Goal: Information Seeking & Learning: Learn about a topic

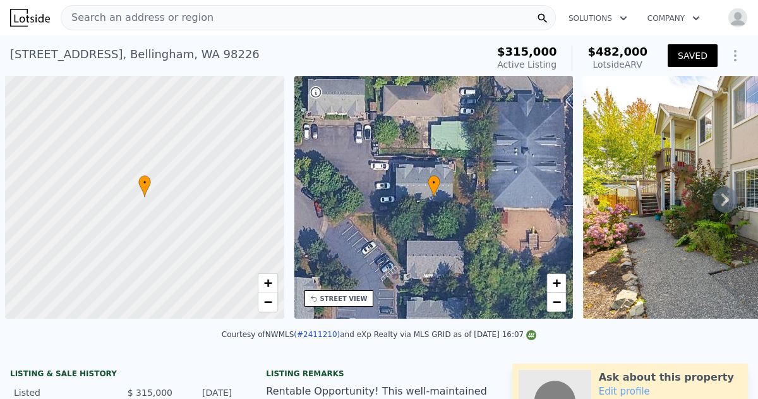
scroll to position [0, 5]
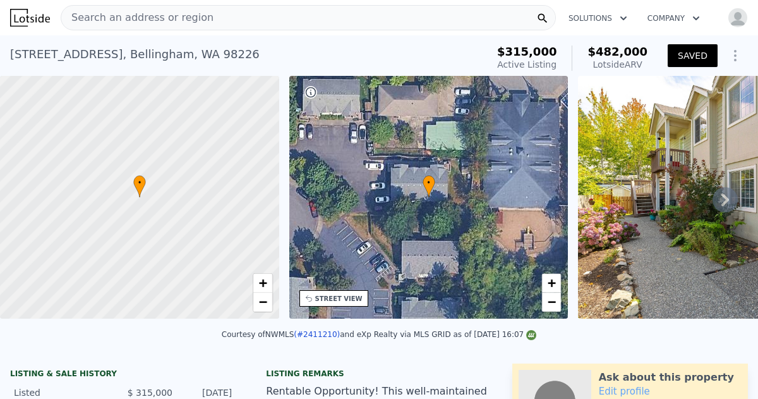
click at [73, 15] on span "Search an address or region" at bounding box center [137, 17] width 152 height 15
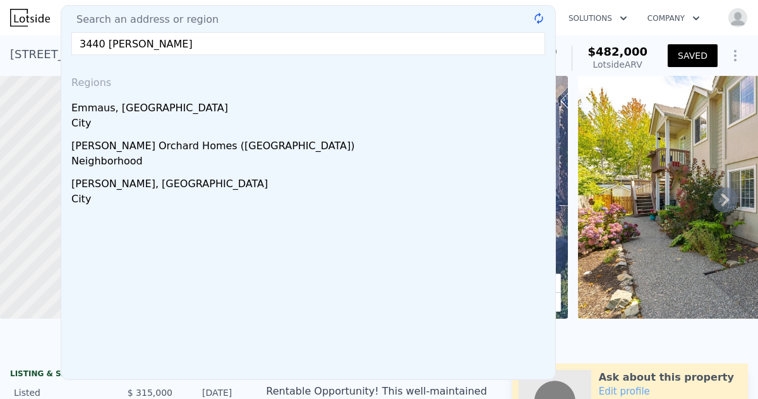
type input "3440 Emma rd"
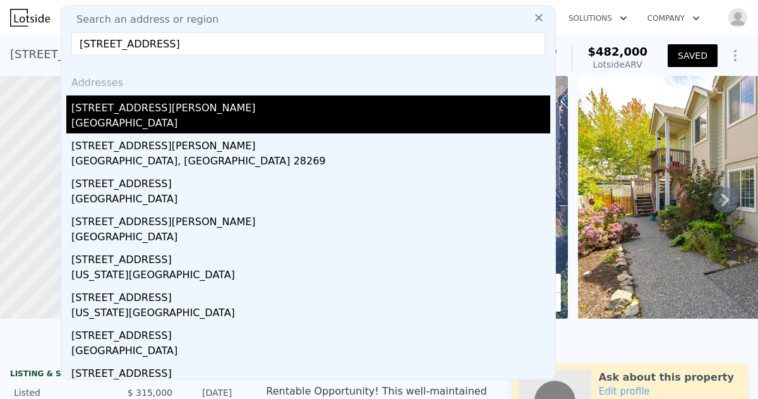
click at [123, 121] on div "Bellingham, WA 98226" at bounding box center [310, 125] width 479 height 18
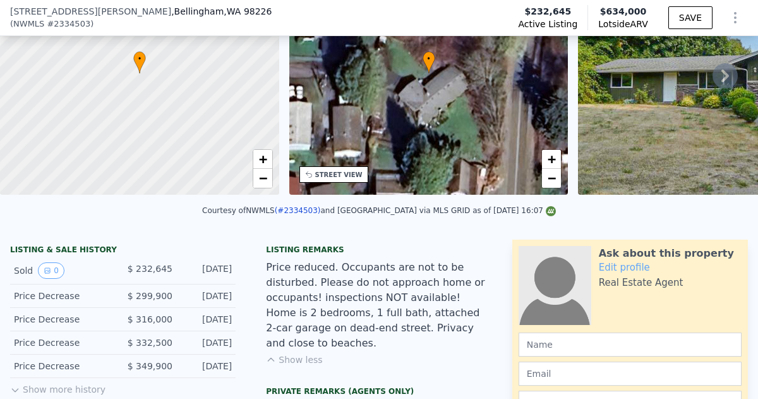
scroll to position [124, 0]
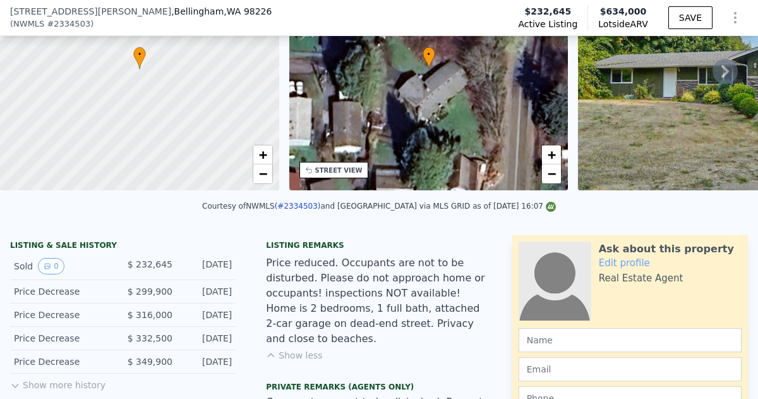
click at [304, 349] on button "Show less" at bounding box center [294, 355] width 56 height 13
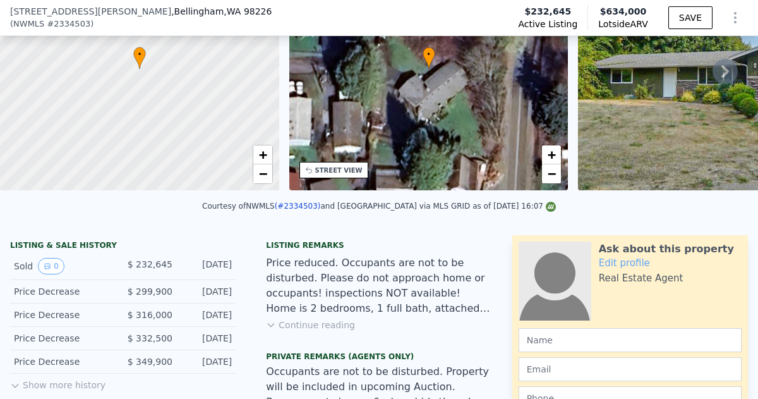
click at [314, 325] on button "Continue reading" at bounding box center [310, 325] width 89 height 13
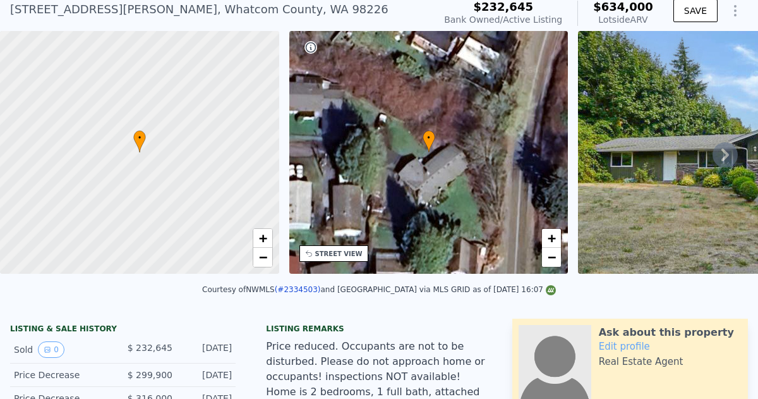
scroll to position [0, 0]
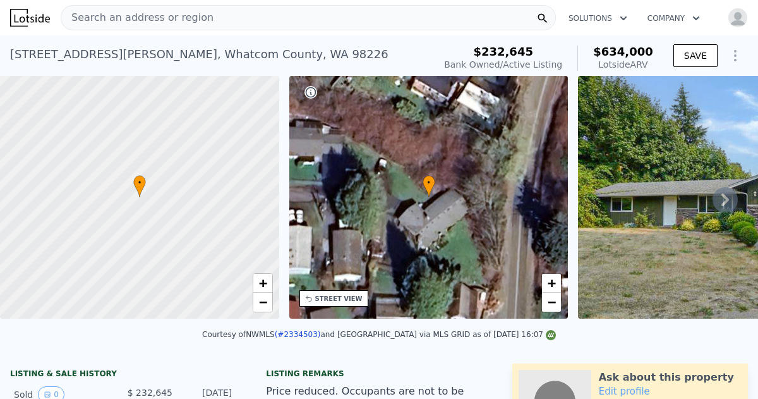
click at [724, 200] on icon at bounding box center [725, 199] width 25 height 25
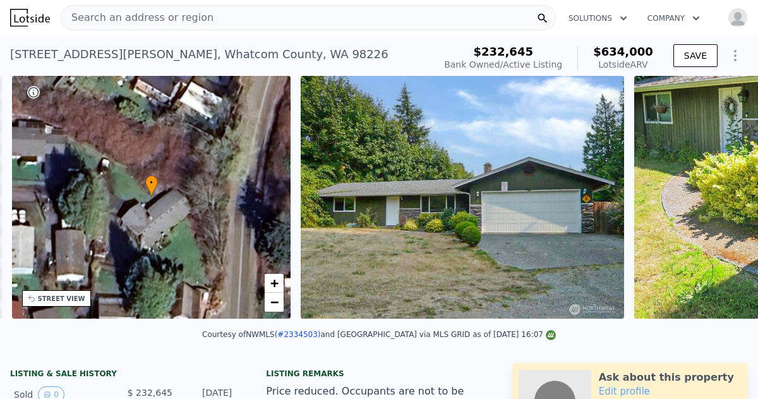
scroll to position [0, 294]
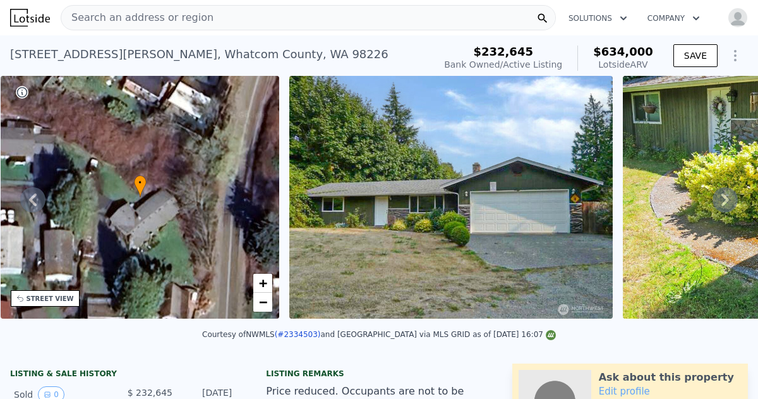
click at [724, 200] on icon at bounding box center [725, 199] width 25 height 25
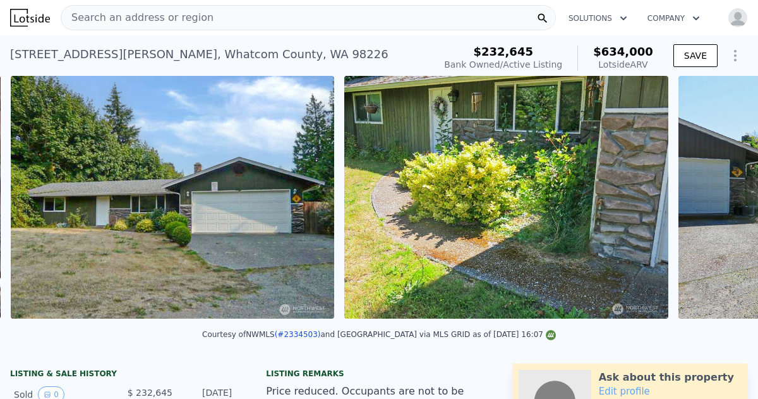
scroll to position [0, 578]
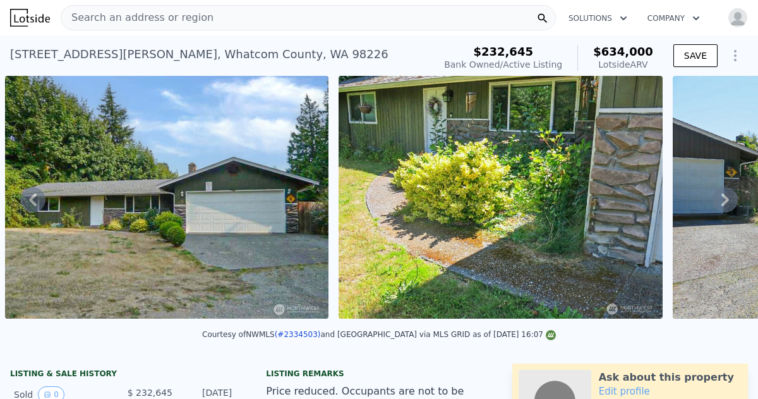
click at [727, 197] on icon at bounding box center [726, 199] width 8 height 13
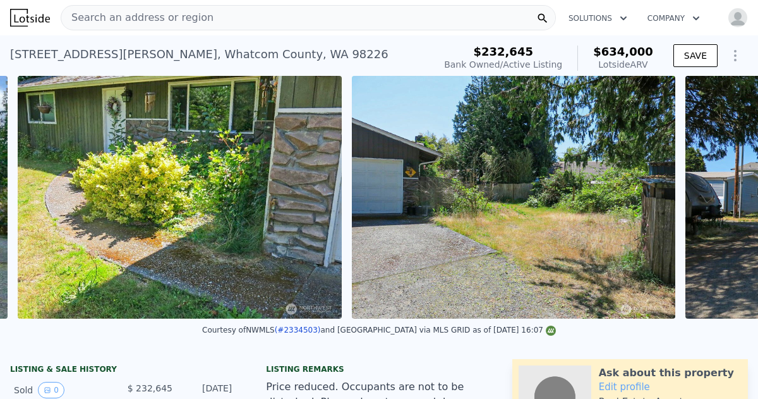
scroll to position [0, 912]
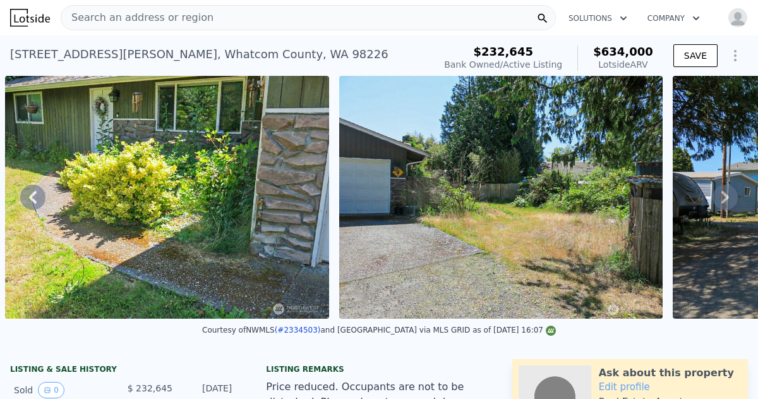
click at [725, 197] on icon at bounding box center [726, 197] width 8 height 13
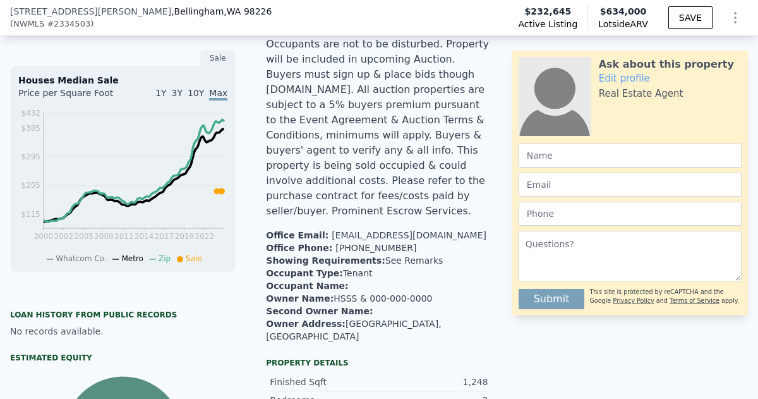
scroll to position [478, 0]
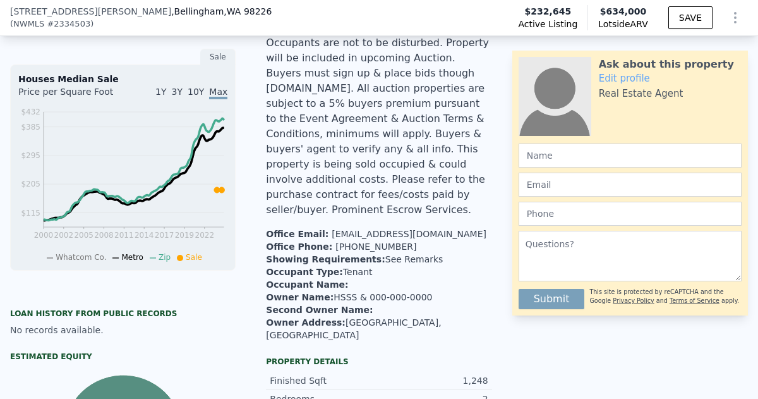
click at [397, 303] on li "Second Owner Name :" at bounding box center [379, 309] width 226 height 13
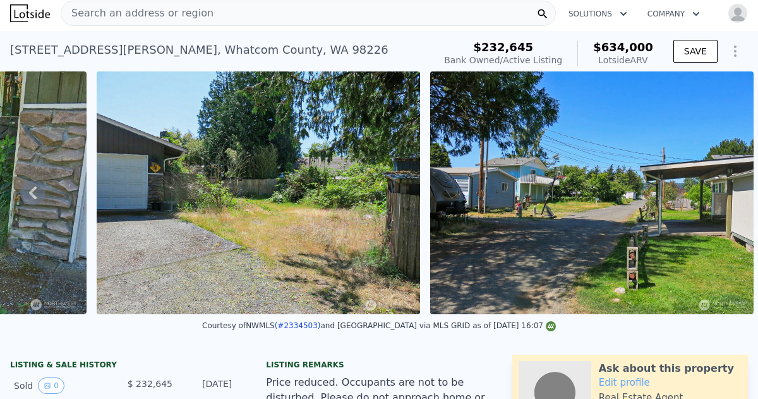
scroll to position [0, 0]
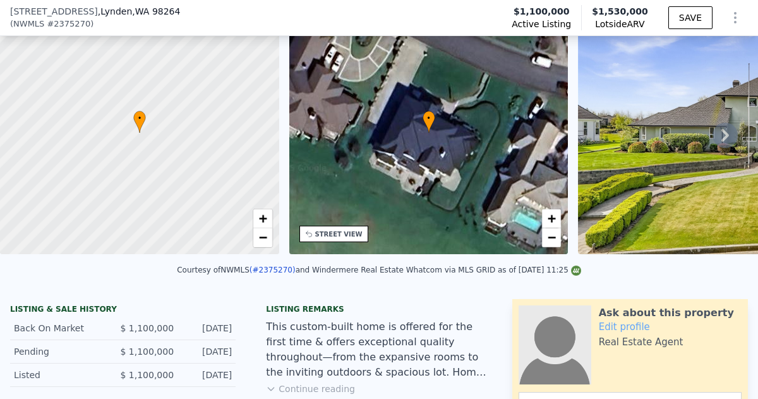
scroll to position [173, 0]
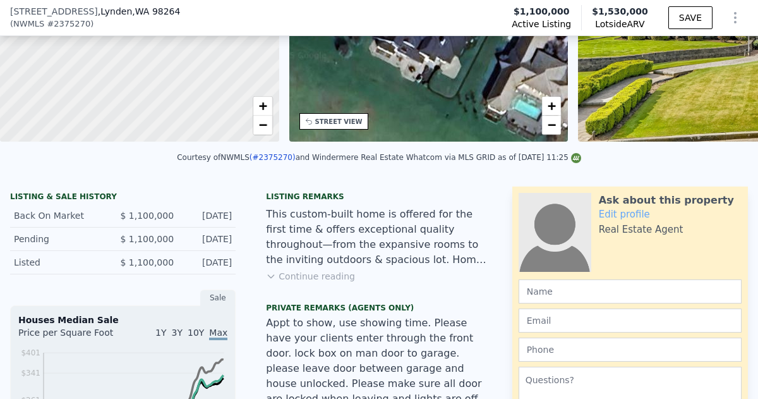
click at [313, 279] on button "Continue reading" at bounding box center [310, 276] width 89 height 13
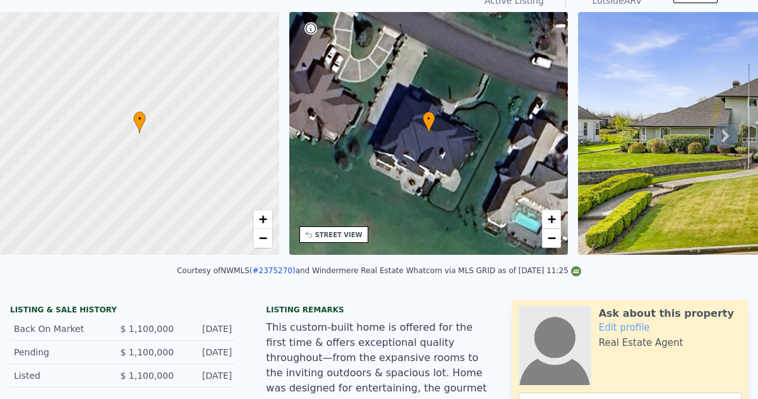
scroll to position [0, 0]
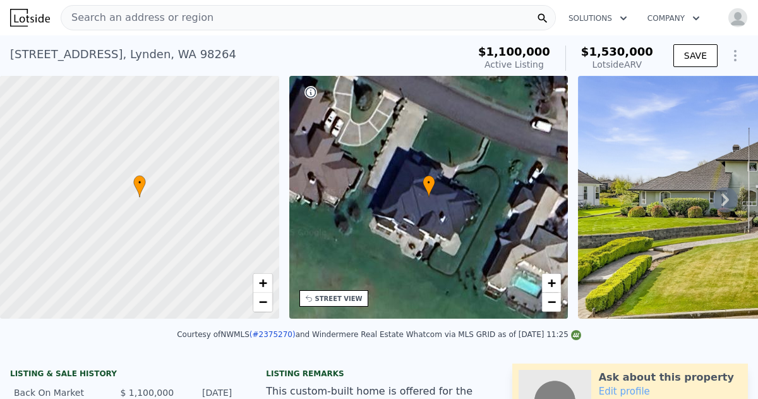
click at [726, 203] on icon at bounding box center [725, 199] width 25 height 25
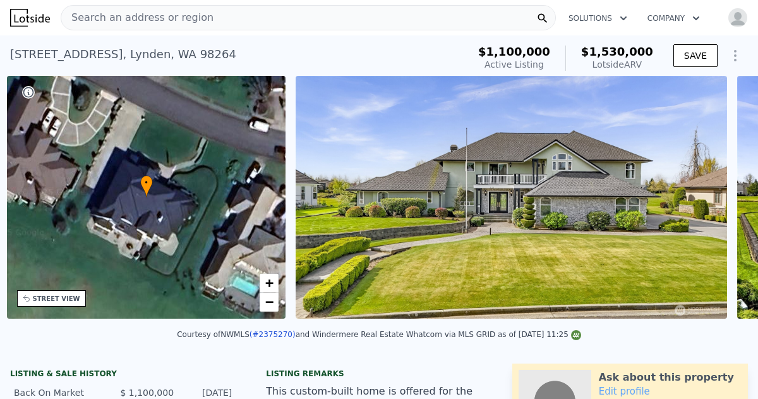
scroll to position [0, 294]
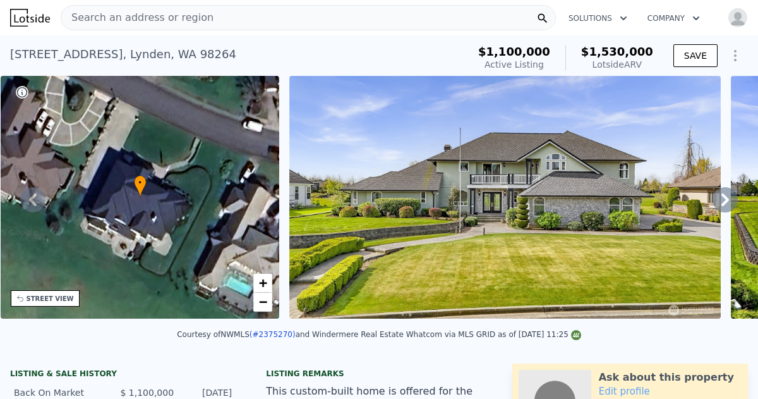
click at [726, 203] on icon at bounding box center [725, 199] width 25 height 25
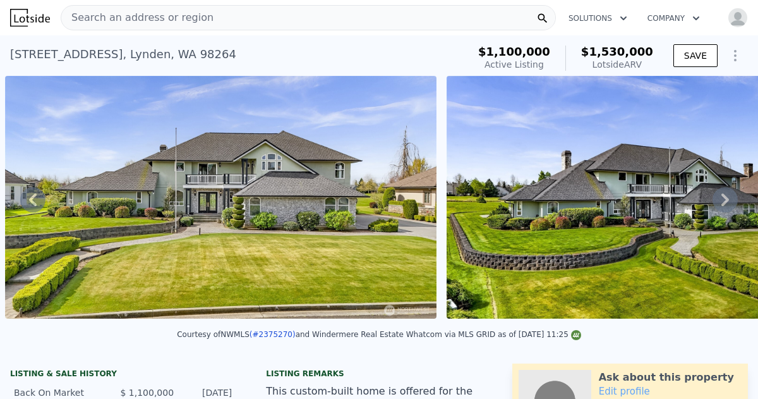
click at [726, 203] on icon at bounding box center [725, 199] width 25 height 25
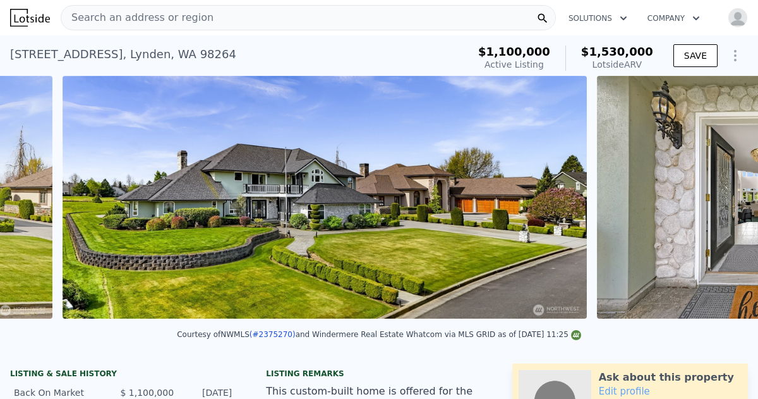
scroll to position [0, 1020]
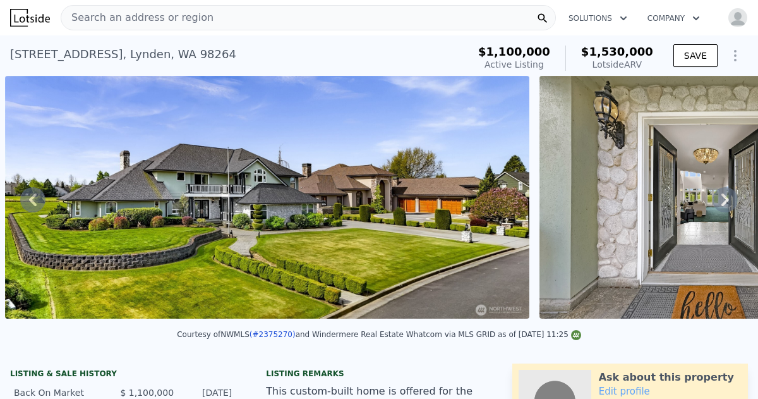
click at [727, 195] on icon at bounding box center [725, 199] width 25 height 25
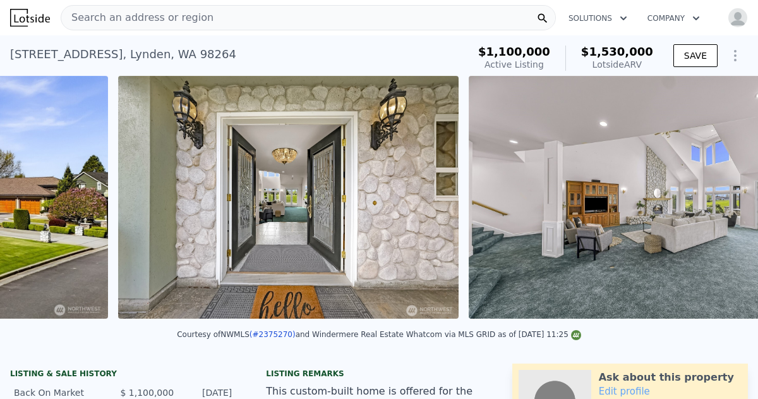
scroll to position [0, 1555]
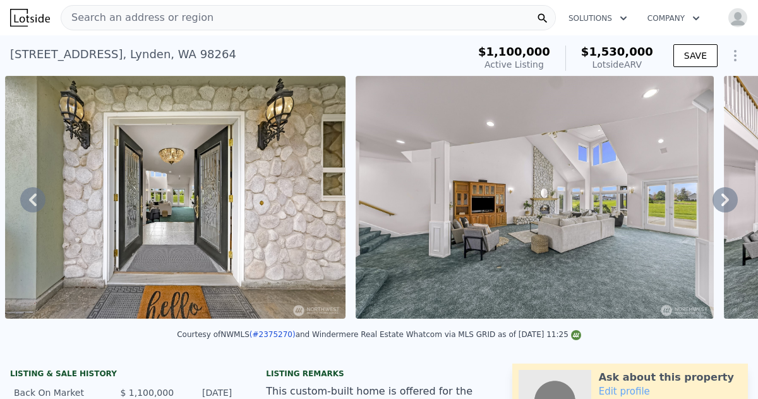
click at [727, 195] on icon at bounding box center [725, 199] width 25 height 25
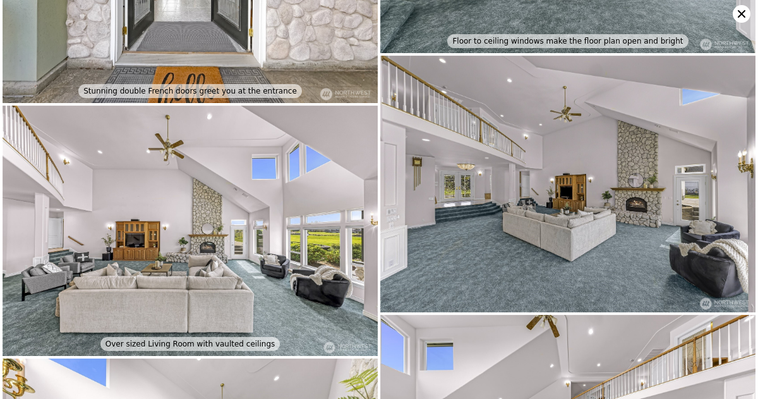
scroll to position [483, 0]
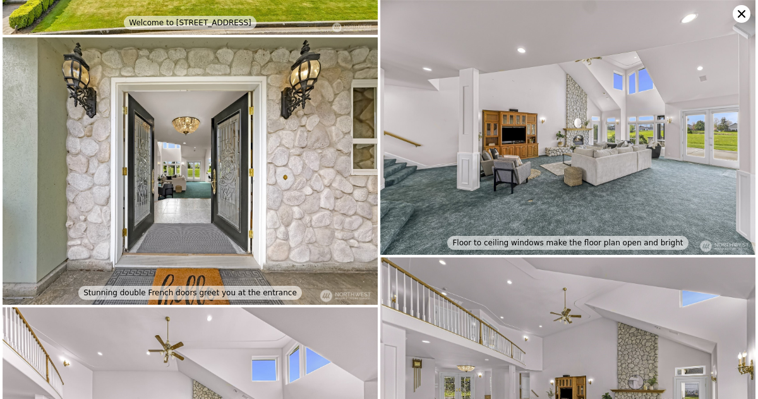
click at [725, 284] on img at bounding box center [567, 385] width 375 height 257
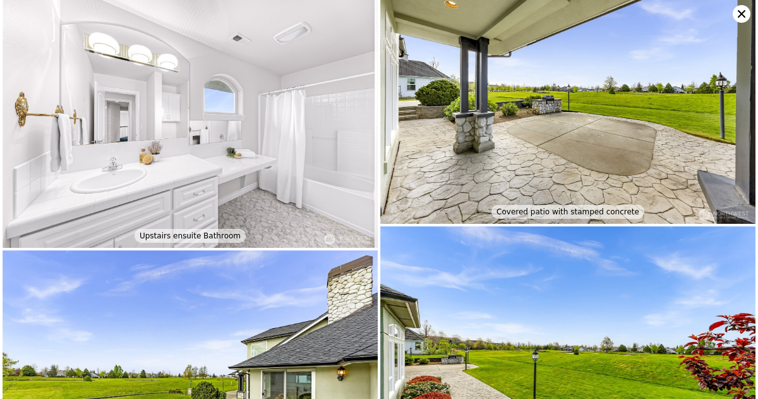
scroll to position [4042, 0]
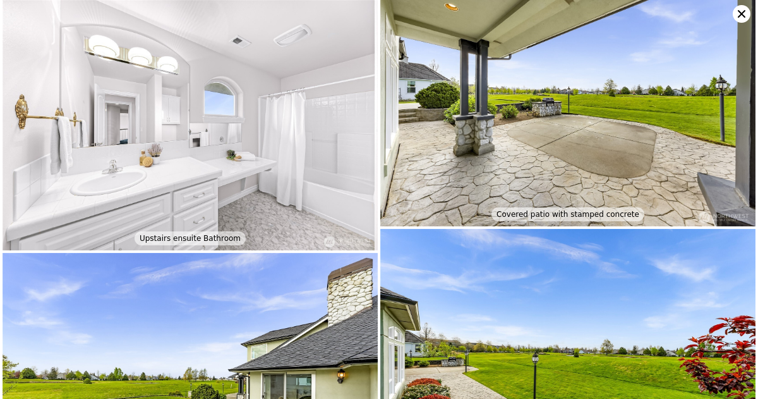
click at [743, 9] on icon at bounding box center [742, 14] width 18 height 18
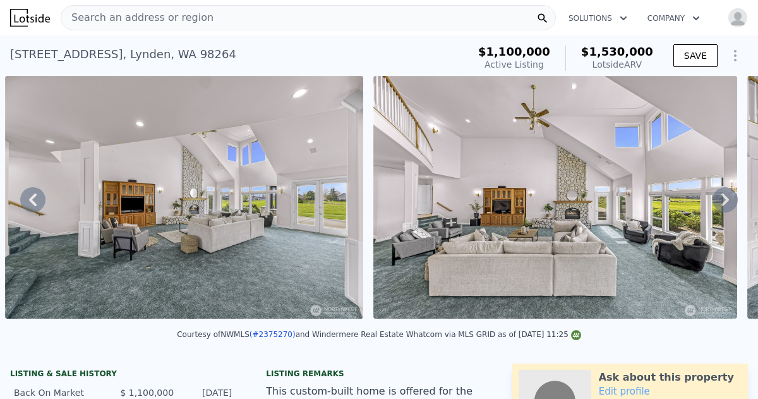
click at [743, 9] on img "button" at bounding box center [738, 18] width 20 height 20
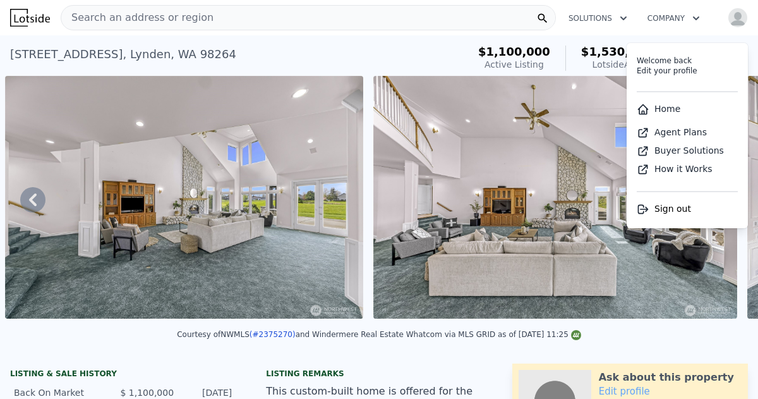
click at [360, 168] on img at bounding box center [184, 197] width 358 height 243
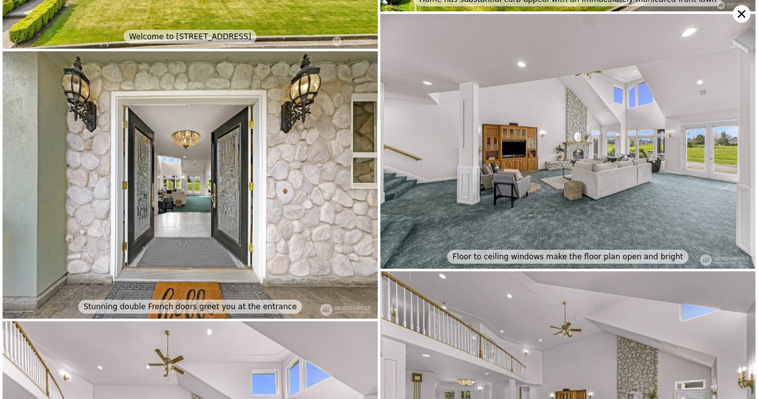
scroll to position [176, 0]
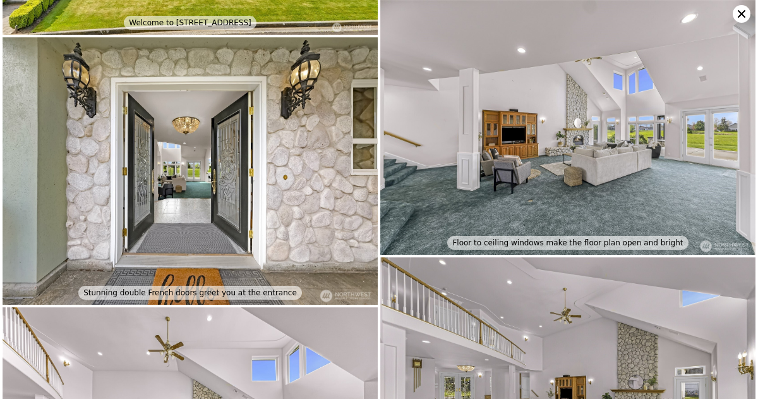
click at [740, 13] on icon at bounding box center [742, 14] width 18 height 18
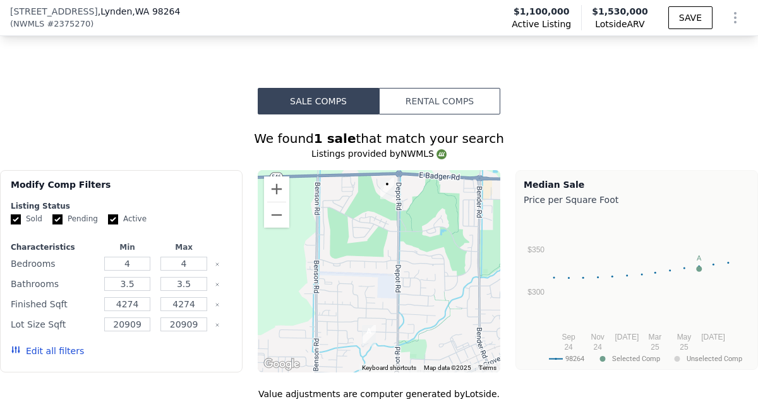
scroll to position [1436, 0]
click at [698, 267] on circle "A chart." at bounding box center [699, 270] width 6 height 6
click at [699, 267] on circle "A chart." at bounding box center [699, 270] width 6 height 6
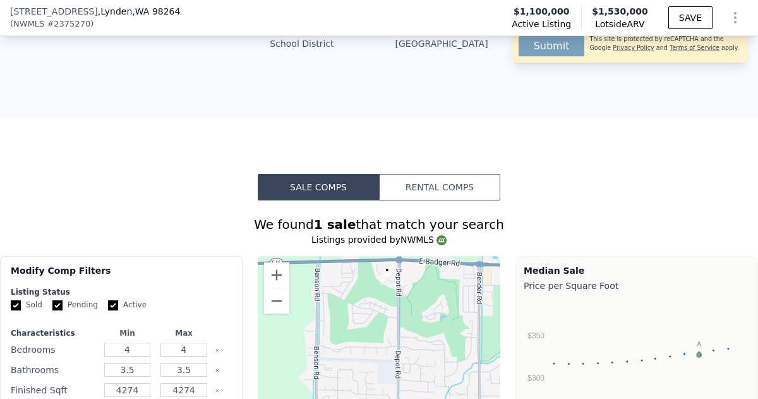
scroll to position [1352, 0]
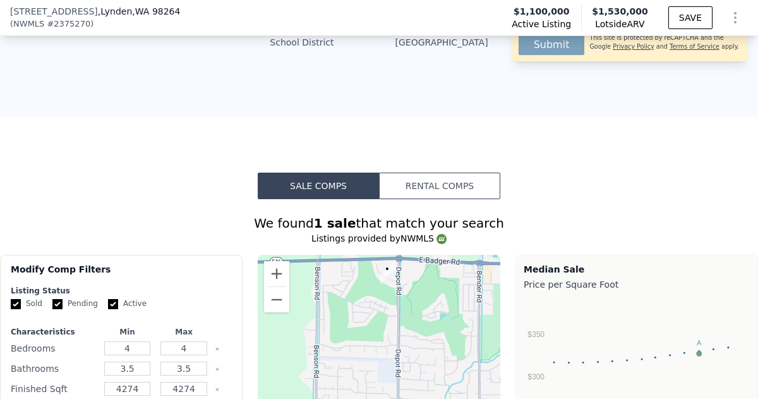
click at [389, 257] on img "325 Island Green Way" at bounding box center [387, 273] width 24 height 32
click at [387, 257] on img "325 Island Green Way" at bounding box center [387, 273] width 24 height 32
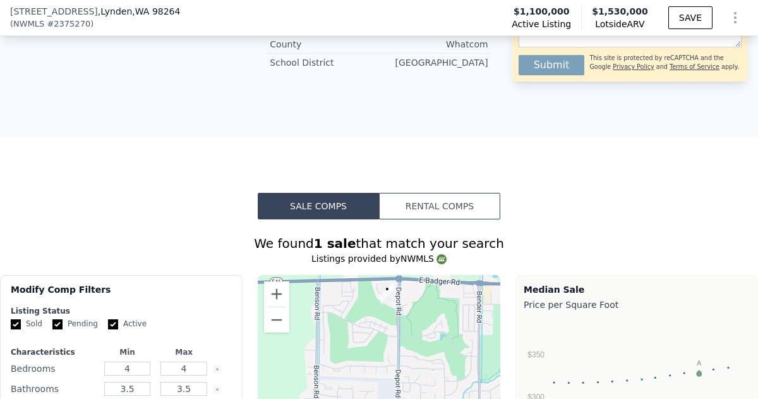
scroll to position [1331, 0]
click at [386, 278] on img "325 Island Green Way" at bounding box center [387, 294] width 24 height 32
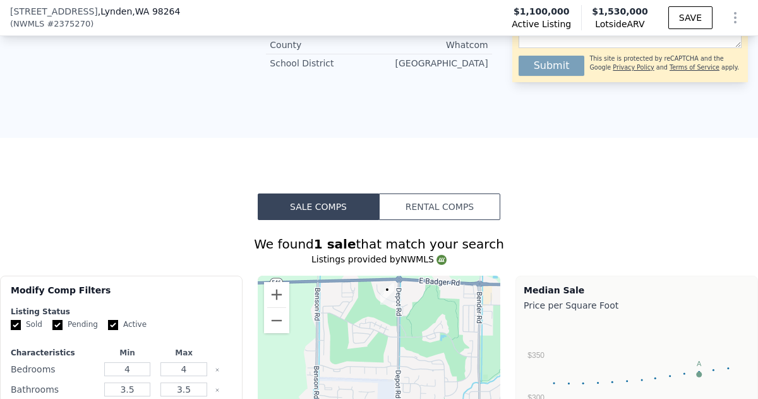
click at [386, 278] on img "325 Island Green Way" at bounding box center [387, 294] width 24 height 32
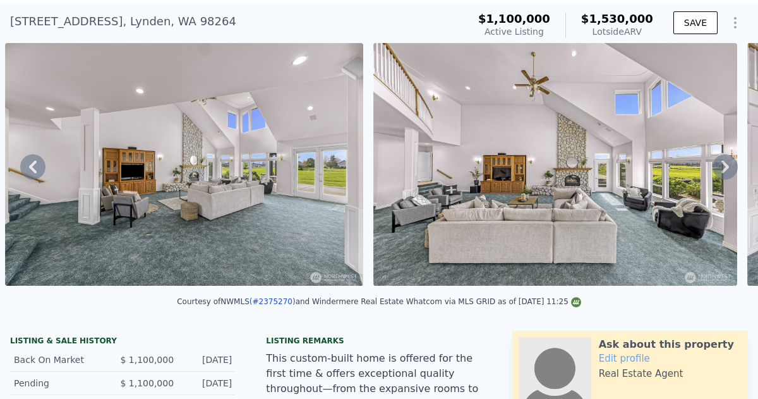
scroll to position [0, 0]
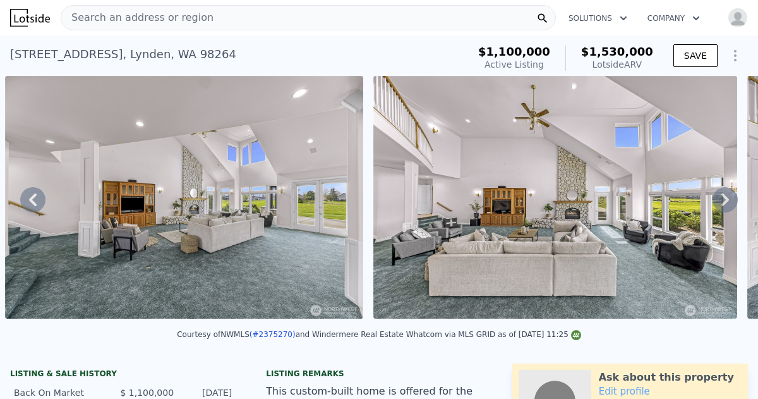
click at [726, 195] on icon at bounding box center [725, 199] width 25 height 25
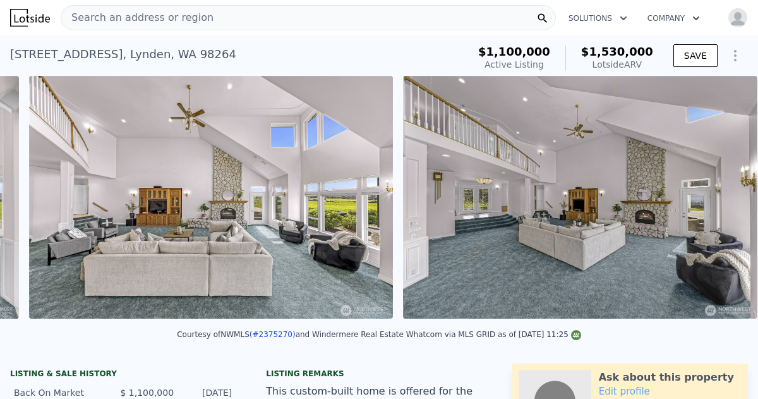
scroll to position [0, 2273]
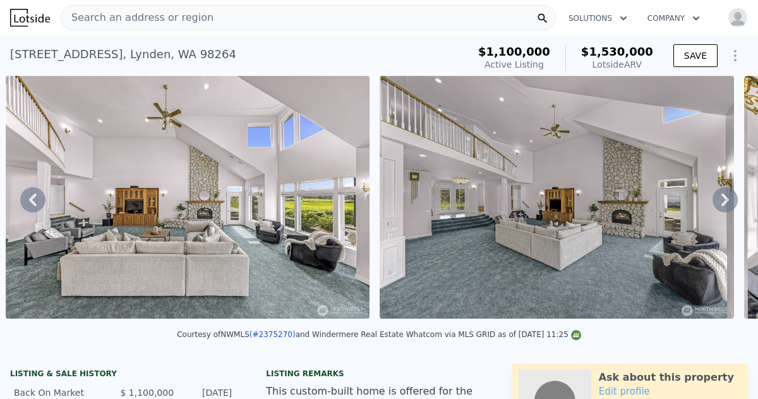
click at [725, 196] on icon at bounding box center [726, 199] width 8 height 13
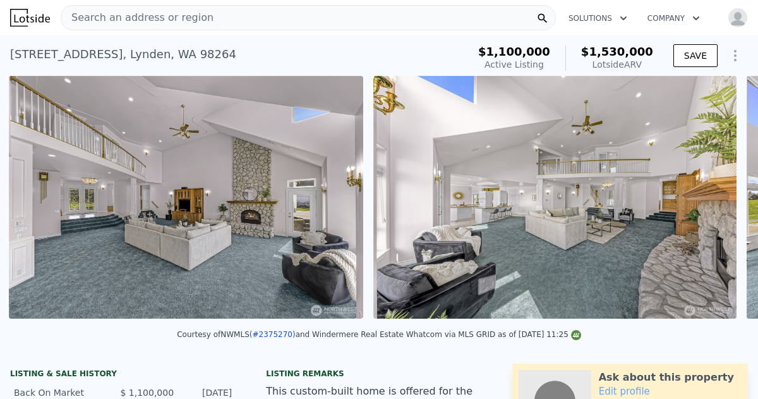
scroll to position [0, 2647]
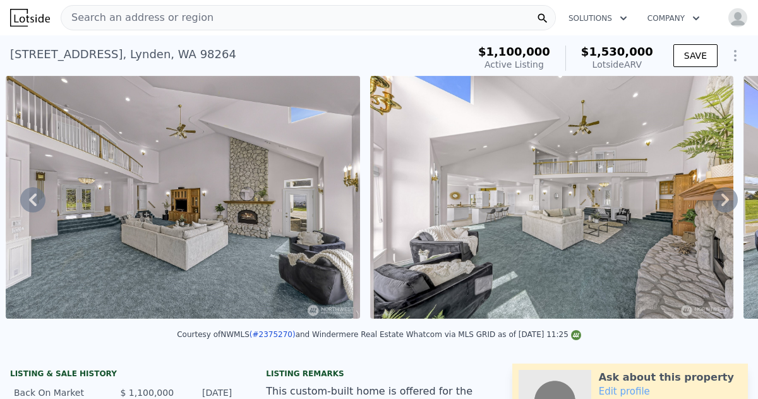
click at [725, 196] on icon at bounding box center [726, 199] width 8 height 13
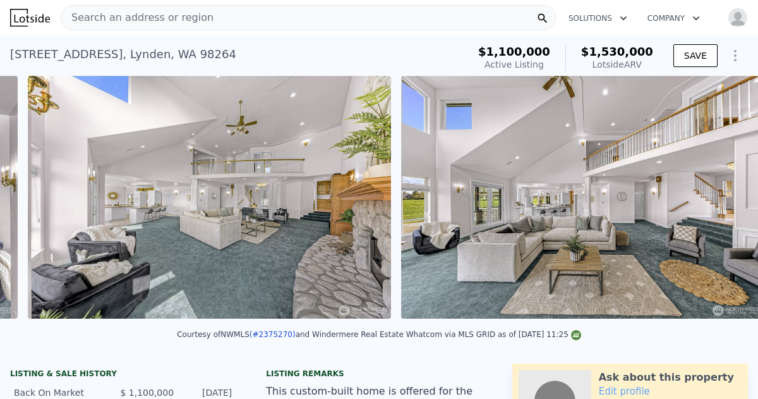
scroll to position [0, 3012]
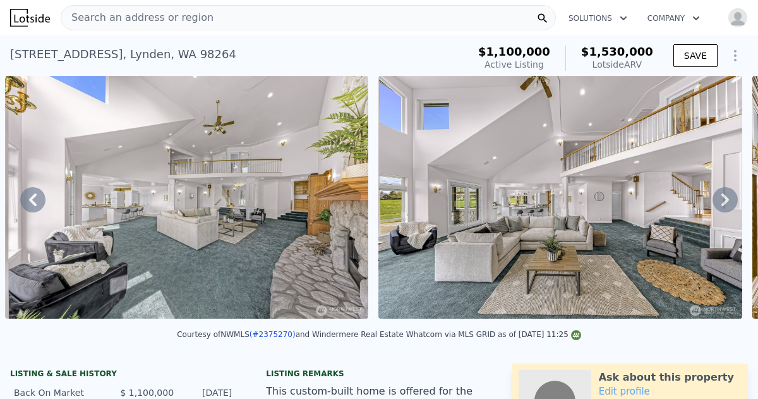
click at [725, 196] on icon at bounding box center [726, 199] width 8 height 13
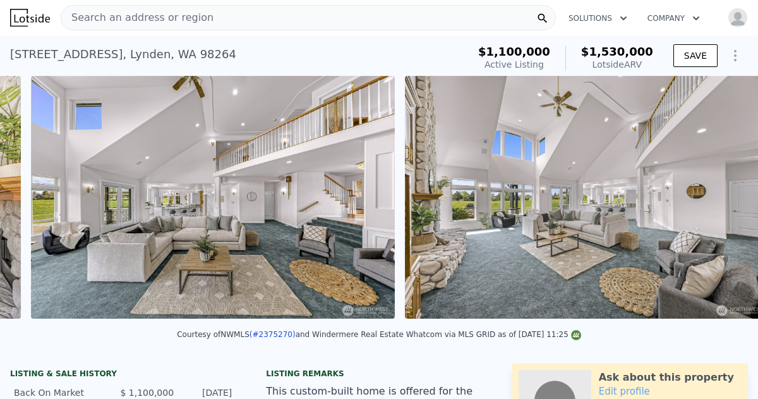
scroll to position [0, 3386]
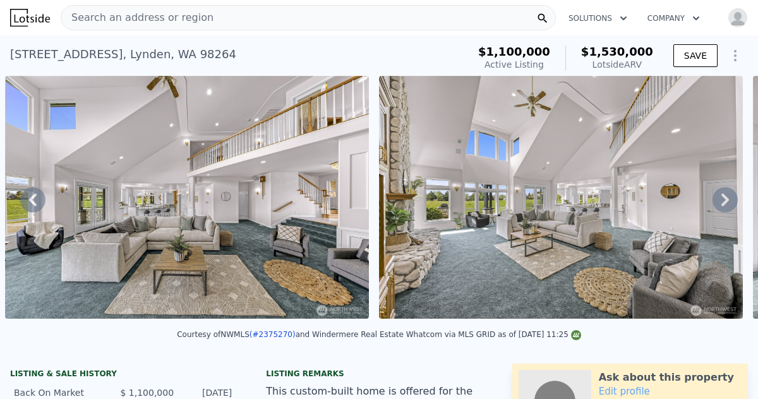
click at [725, 196] on icon at bounding box center [726, 199] width 8 height 13
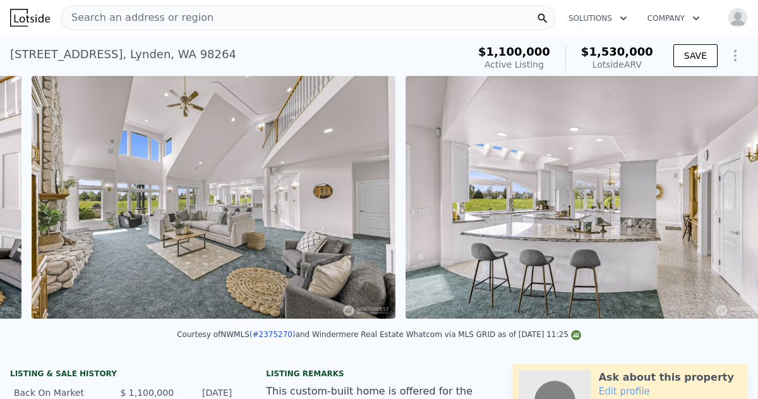
scroll to position [0, 3759]
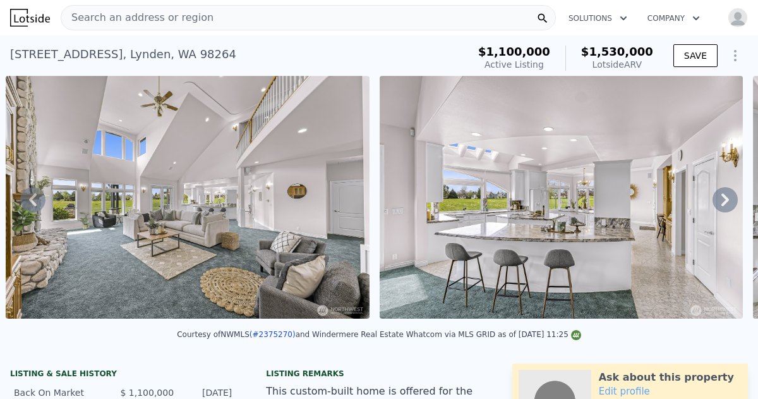
click at [725, 196] on icon at bounding box center [726, 199] width 8 height 13
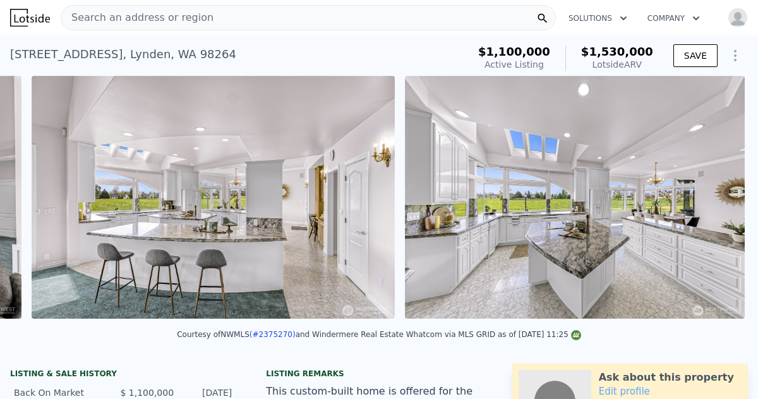
scroll to position [0, 4134]
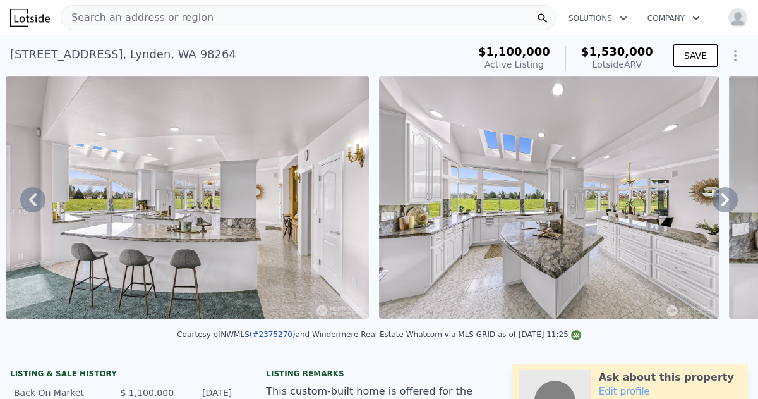
click at [725, 196] on icon at bounding box center [726, 199] width 8 height 13
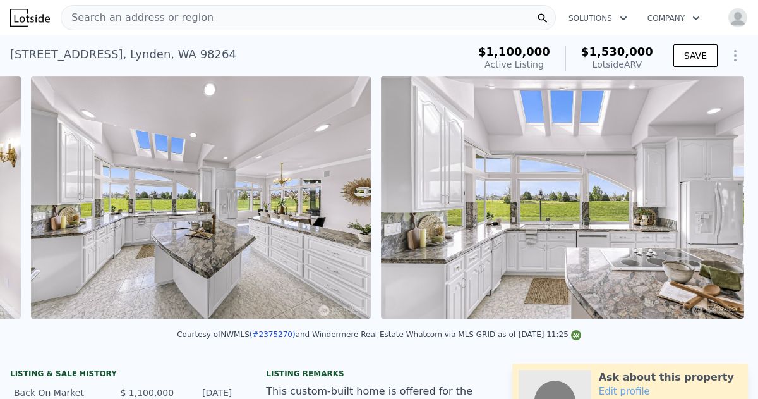
scroll to position [0, 4508]
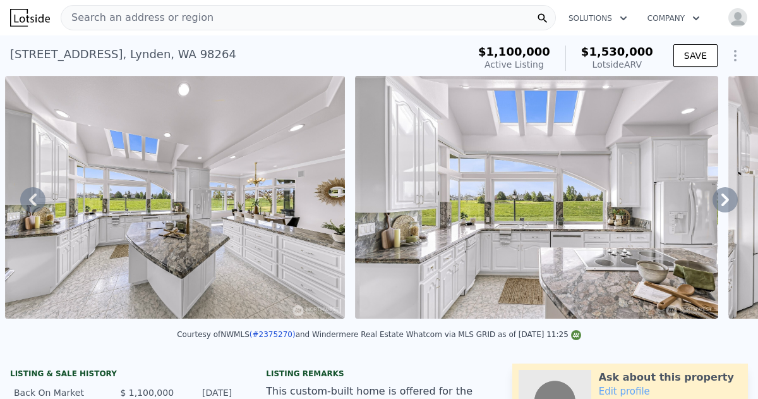
click at [725, 196] on icon at bounding box center [726, 199] width 8 height 13
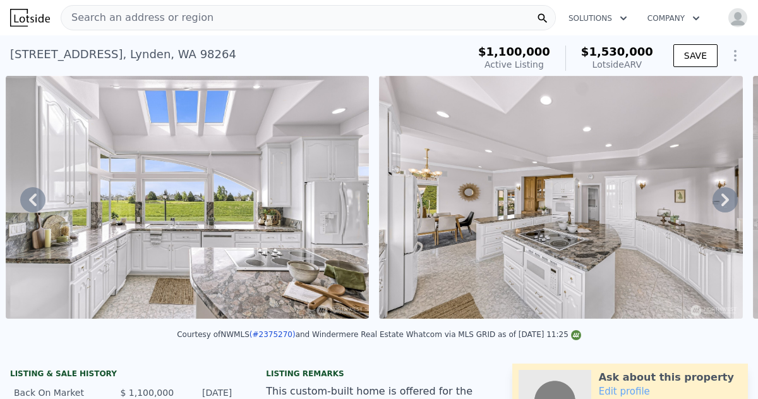
click at [725, 196] on icon at bounding box center [726, 199] width 8 height 13
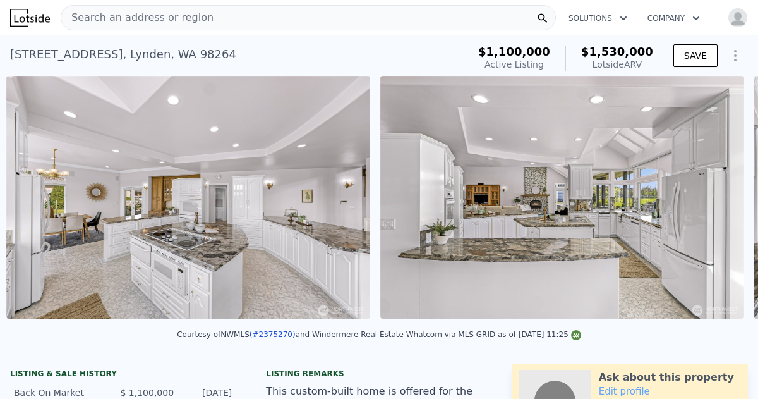
scroll to position [0, 5231]
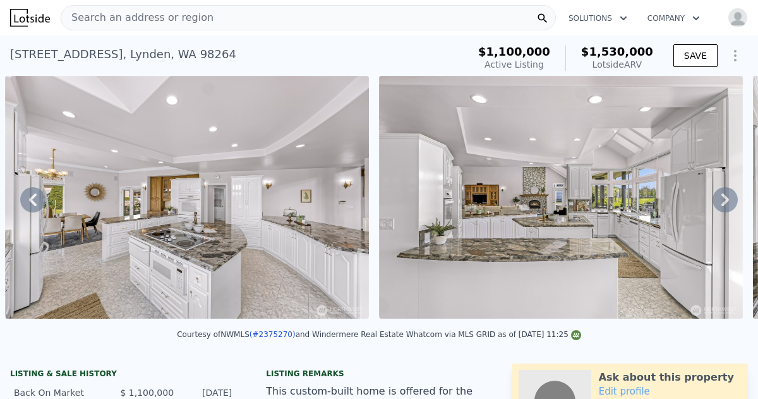
click at [725, 196] on icon at bounding box center [726, 199] width 8 height 13
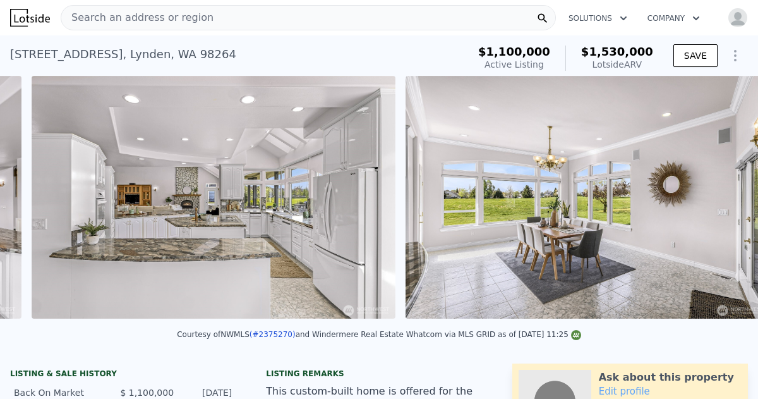
scroll to position [0, 5605]
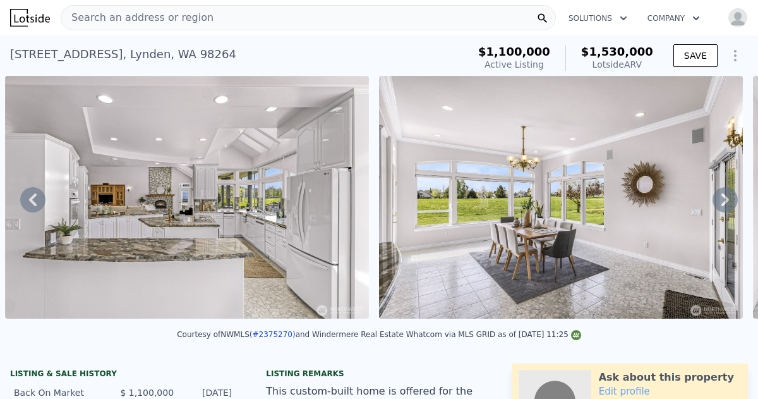
click at [725, 196] on icon at bounding box center [726, 199] width 8 height 13
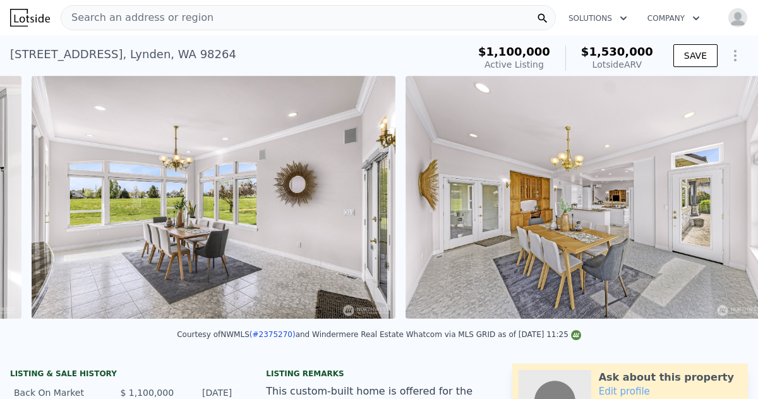
scroll to position [0, 5979]
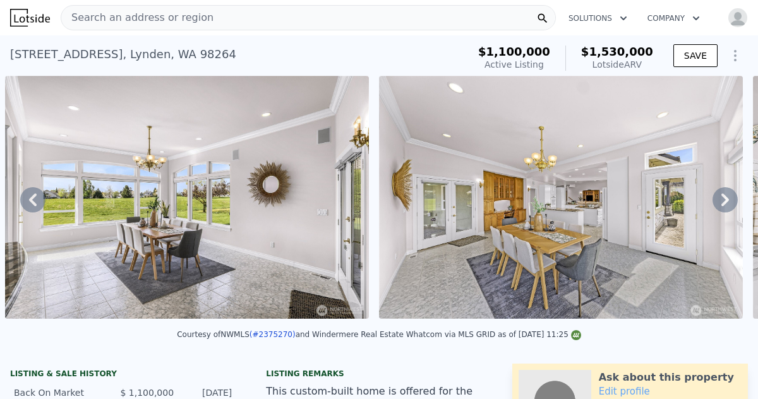
click at [725, 196] on icon at bounding box center [726, 199] width 8 height 13
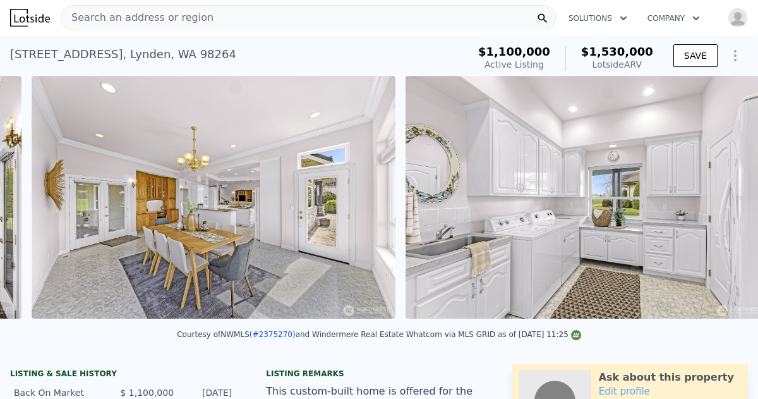
scroll to position [0, 6354]
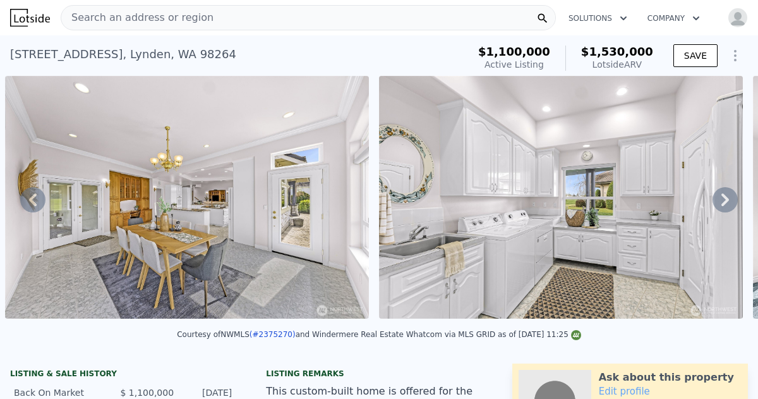
click at [725, 196] on icon at bounding box center [726, 199] width 8 height 13
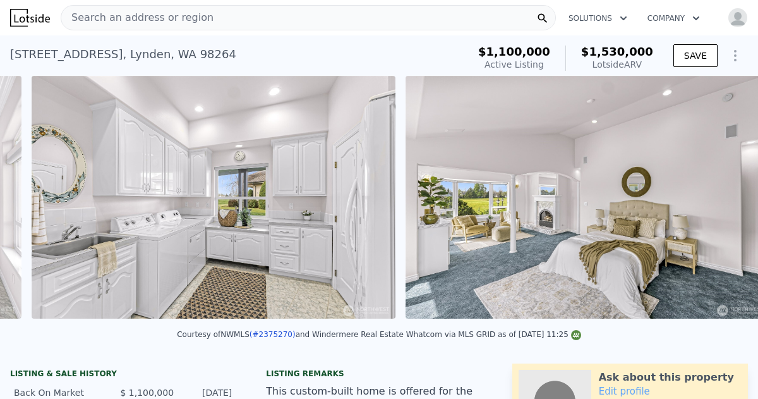
scroll to position [0, 6728]
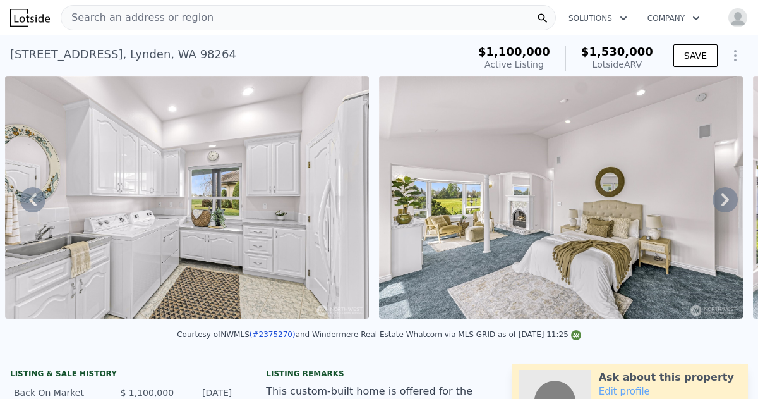
click at [725, 196] on icon at bounding box center [726, 199] width 8 height 13
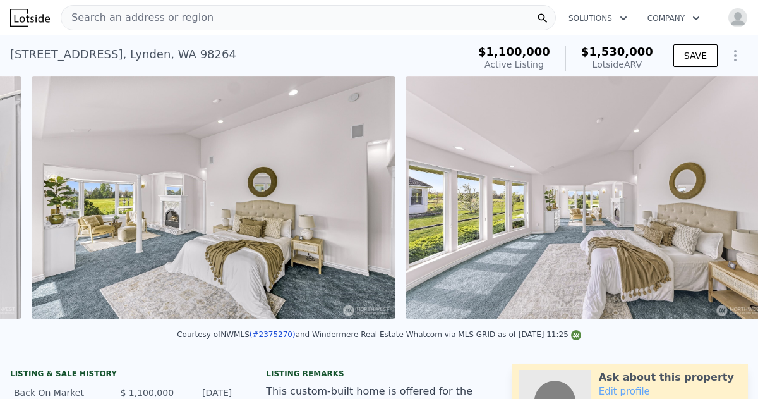
scroll to position [0, 7102]
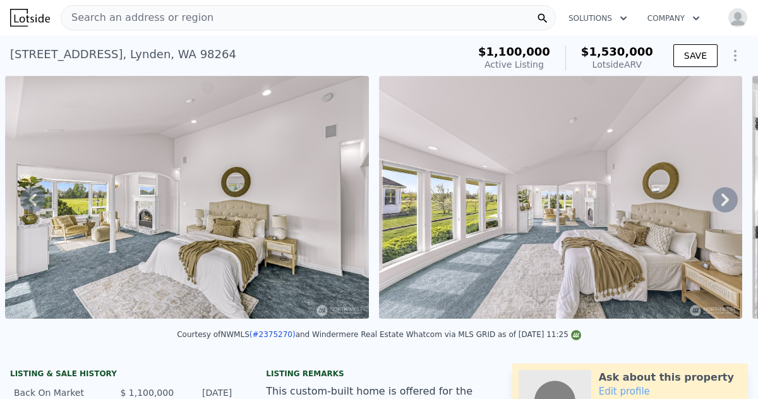
click at [725, 196] on icon at bounding box center [726, 199] width 8 height 13
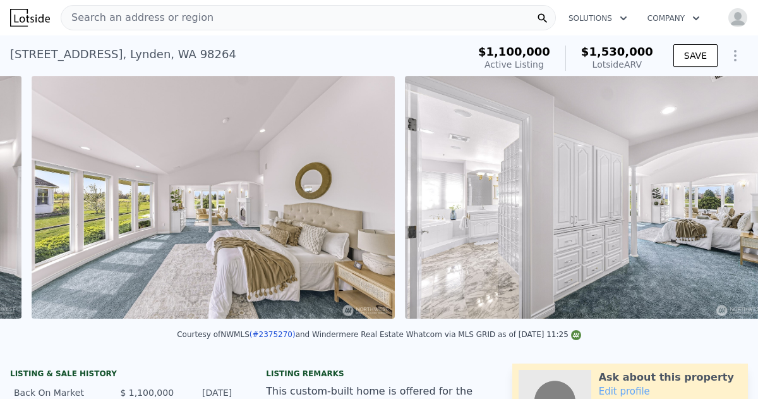
scroll to position [0, 7475]
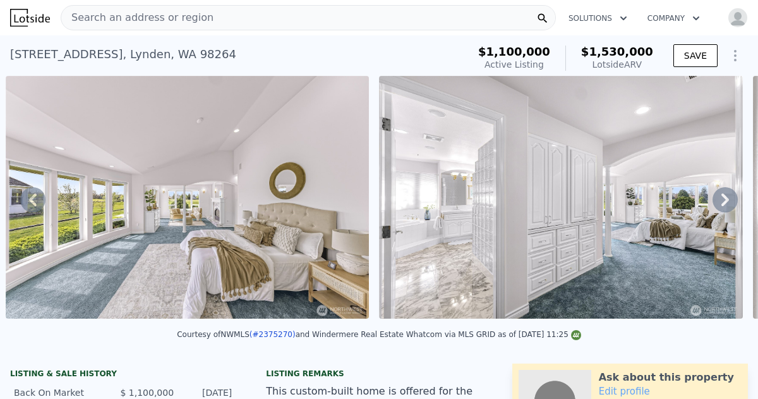
click at [725, 196] on icon at bounding box center [726, 199] width 8 height 13
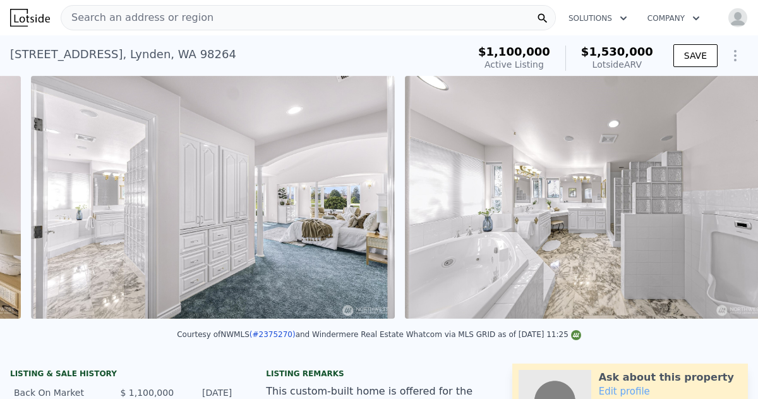
scroll to position [0, 7849]
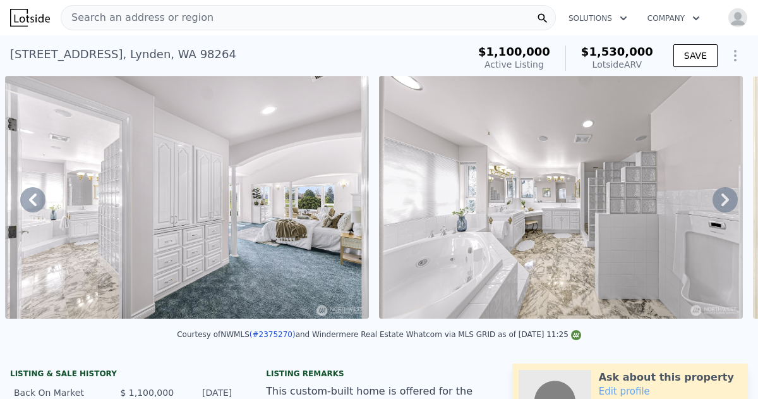
click at [725, 196] on icon at bounding box center [726, 199] width 8 height 13
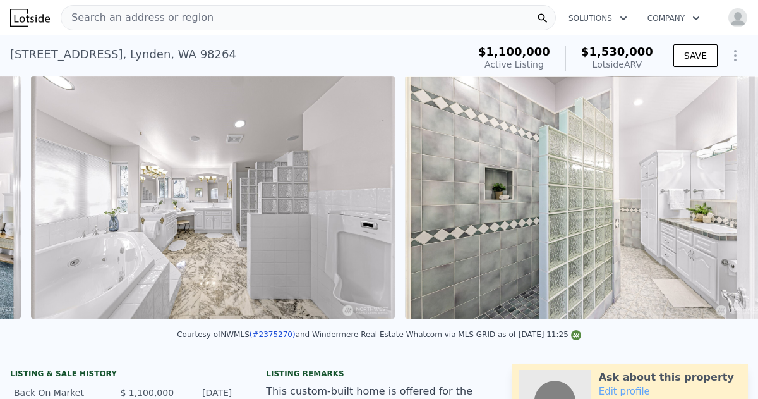
scroll to position [0, 8224]
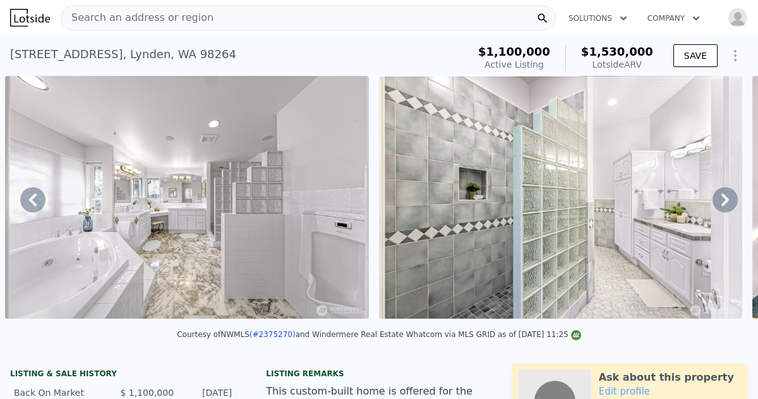
click at [725, 196] on icon at bounding box center [726, 199] width 8 height 13
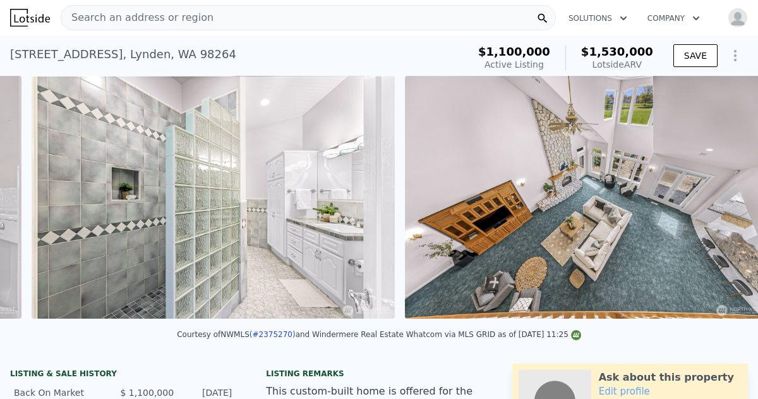
scroll to position [0, 8598]
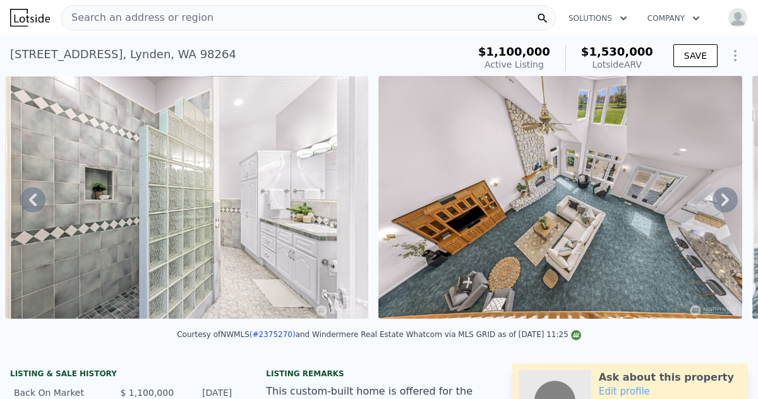
click at [725, 196] on icon at bounding box center [726, 199] width 8 height 13
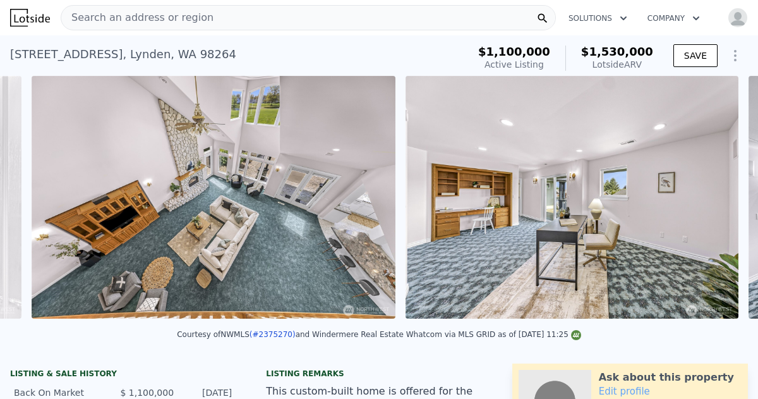
scroll to position [0, 8971]
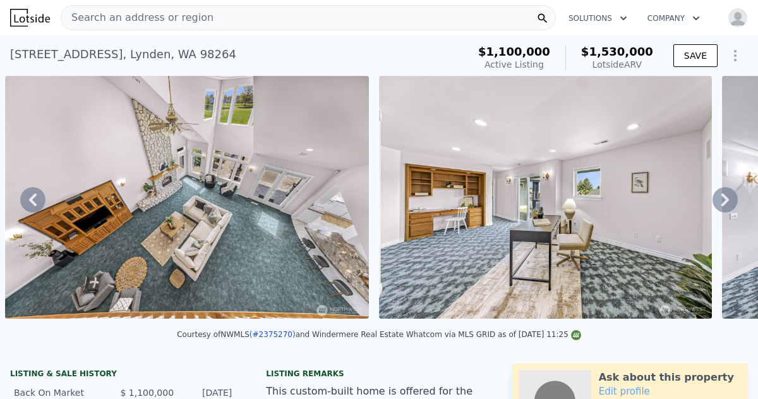
click at [725, 196] on icon at bounding box center [726, 199] width 8 height 13
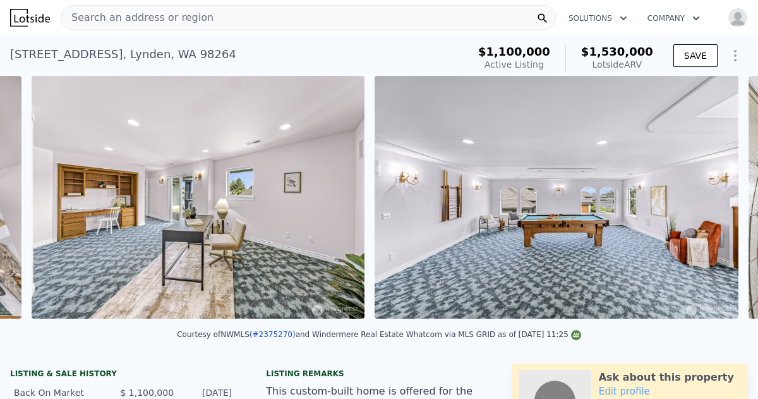
scroll to position [0, 9345]
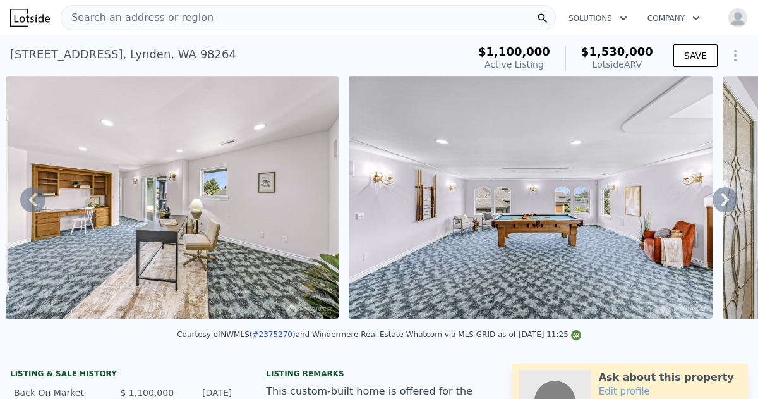
click at [725, 196] on icon at bounding box center [726, 199] width 8 height 13
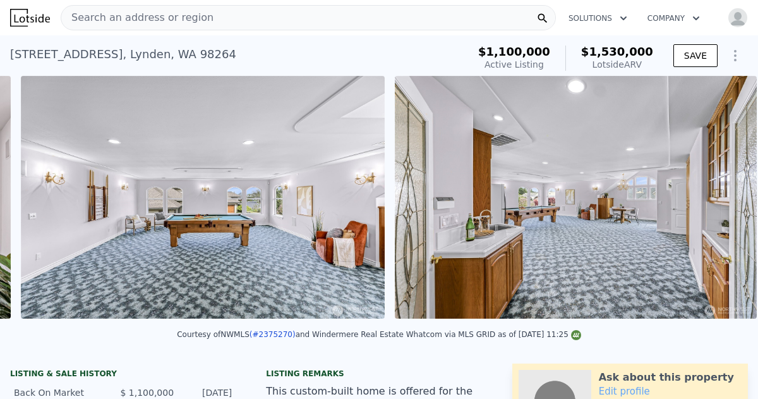
scroll to position [0, 9688]
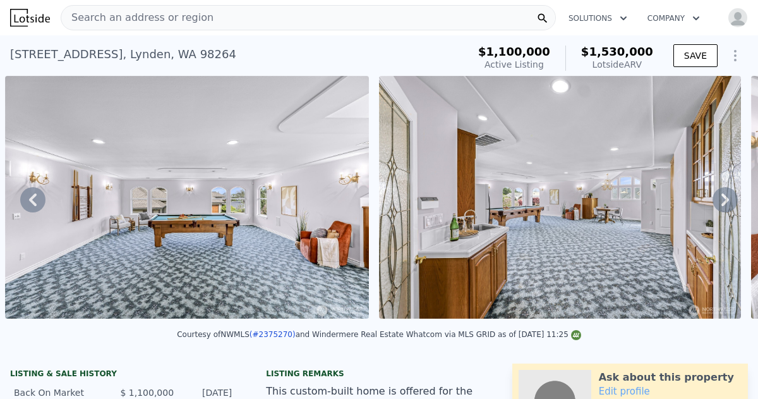
click at [725, 196] on icon at bounding box center [726, 199] width 8 height 13
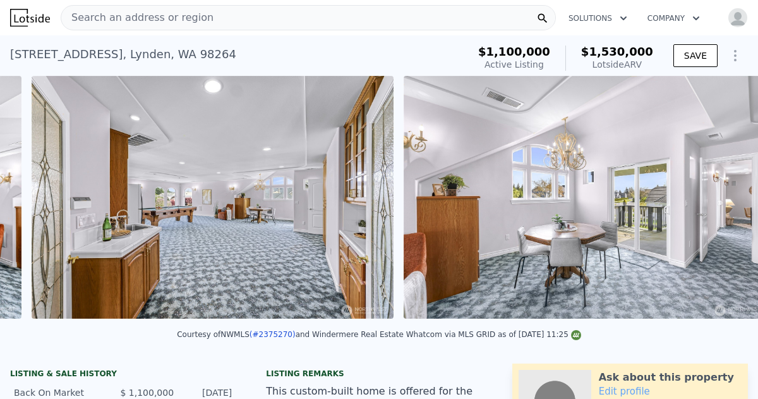
scroll to position [0, 10063]
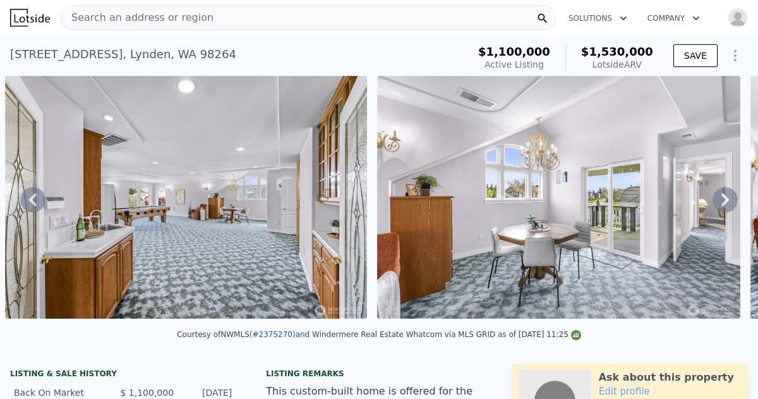
click at [725, 196] on icon at bounding box center [726, 199] width 8 height 13
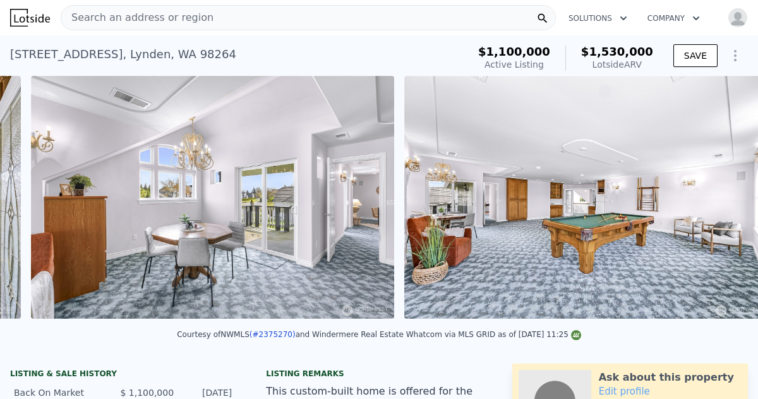
scroll to position [0, 10434]
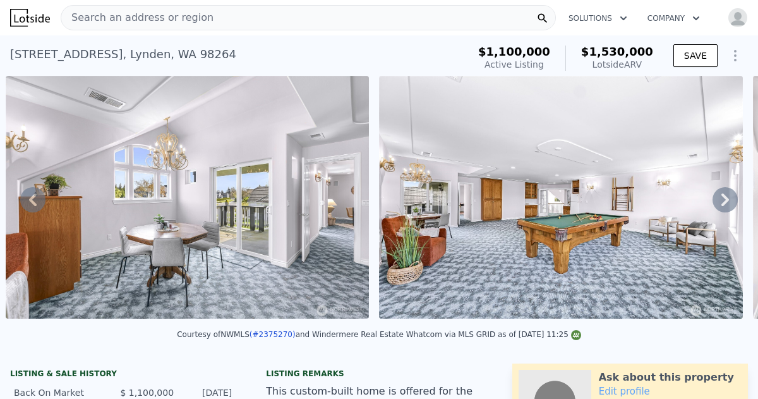
click at [725, 196] on icon at bounding box center [726, 199] width 8 height 13
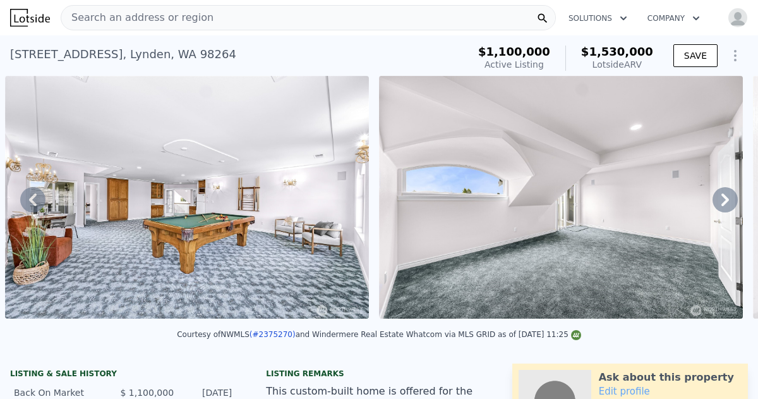
click at [725, 196] on icon at bounding box center [726, 199] width 8 height 13
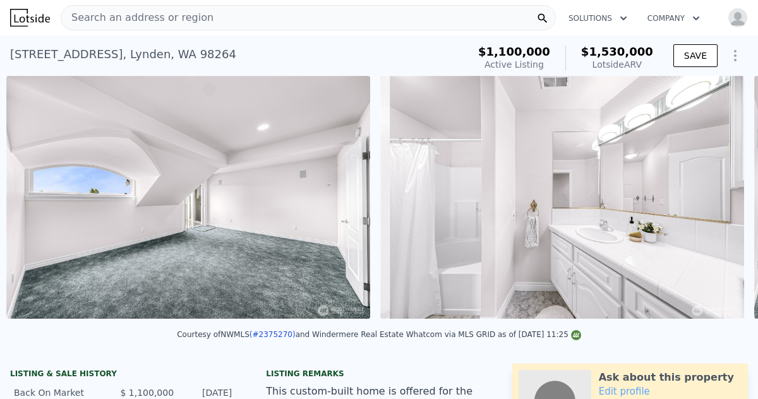
scroll to position [0, 11182]
click at [726, 203] on icon at bounding box center [725, 199] width 25 height 25
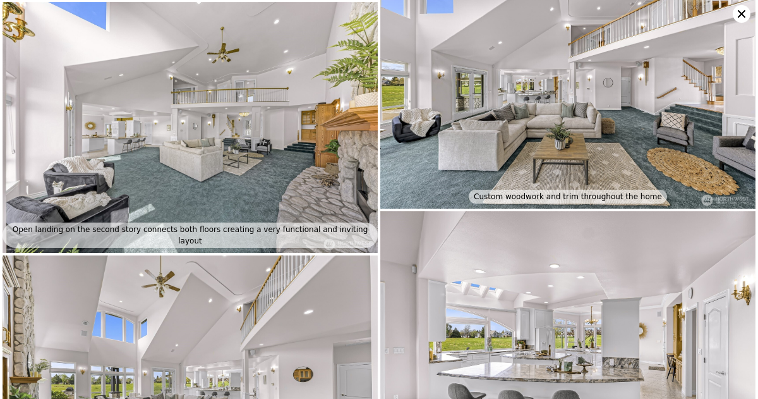
scroll to position [736, 0]
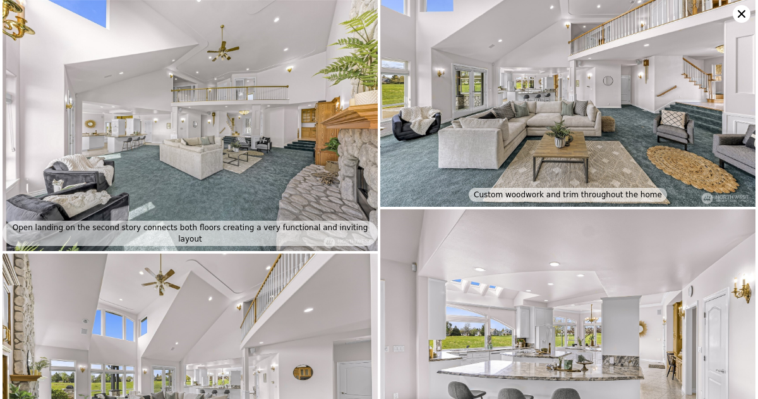
click at [736, 12] on icon at bounding box center [742, 14] width 18 height 18
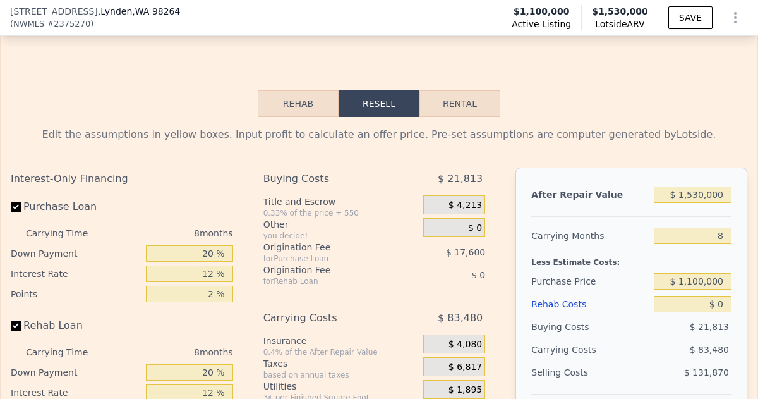
scroll to position [2320, 0]
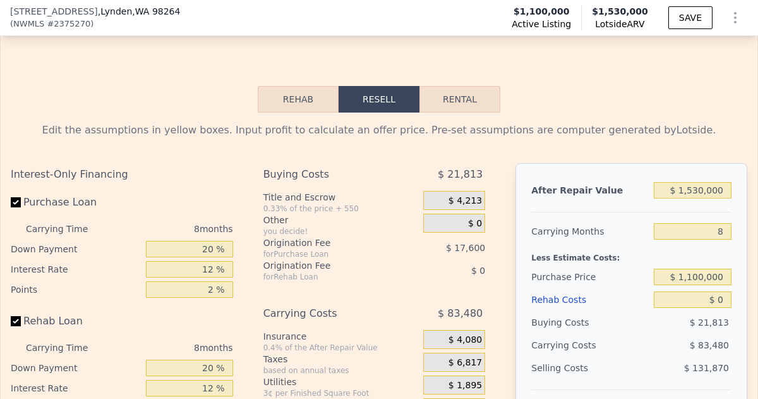
click at [459, 86] on button "Rental" at bounding box center [460, 99] width 81 height 27
select select "30"
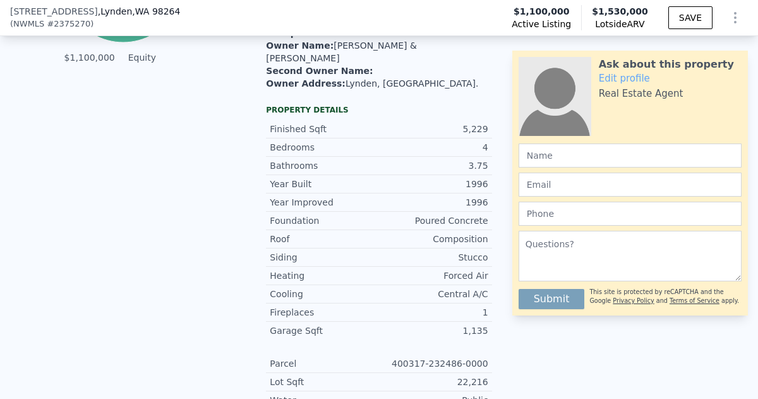
scroll to position [866, 0]
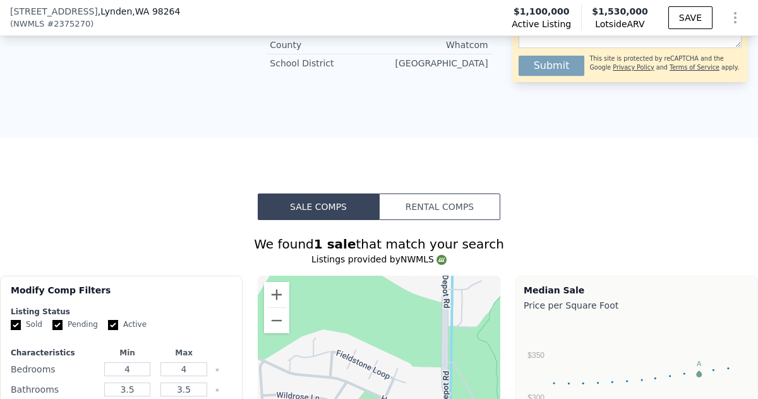
click at [448, 276] on div at bounding box center [379, 377] width 243 height 202
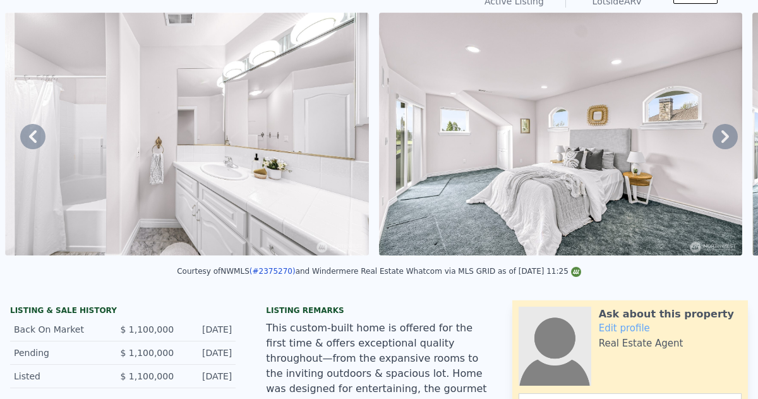
scroll to position [0, 0]
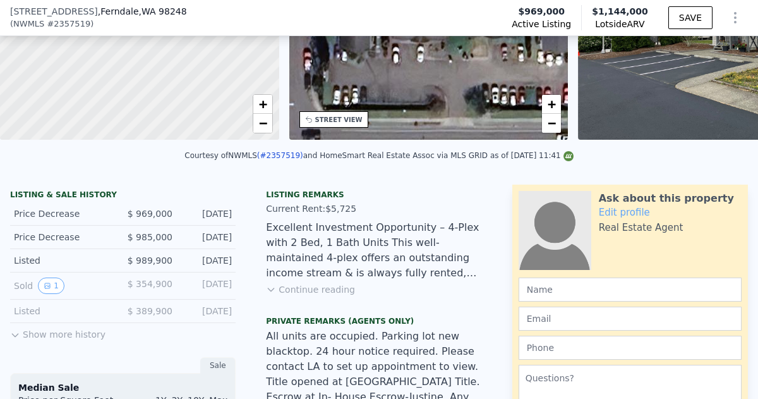
scroll to position [186, 0]
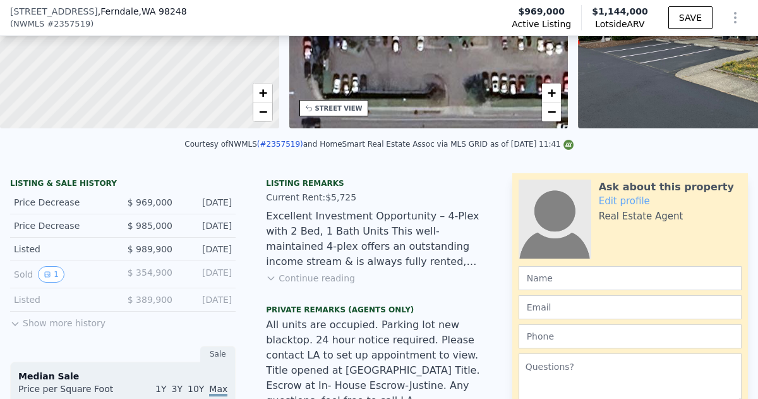
click at [326, 275] on button "Continue reading" at bounding box center [310, 278] width 89 height 13
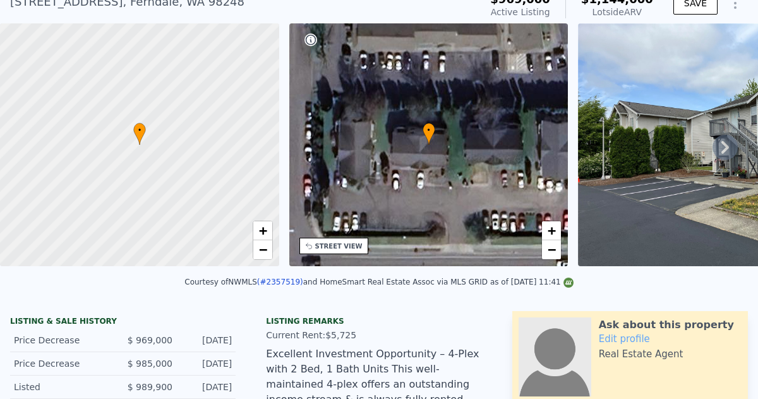
scroll to position [52, 0]
click at [724, 142] on icon at bounding box center [726, 147] width 8 height 13
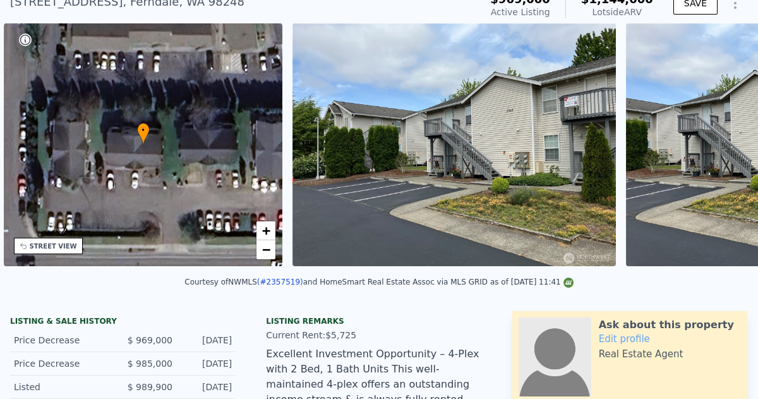
scroll to position [0, 294]
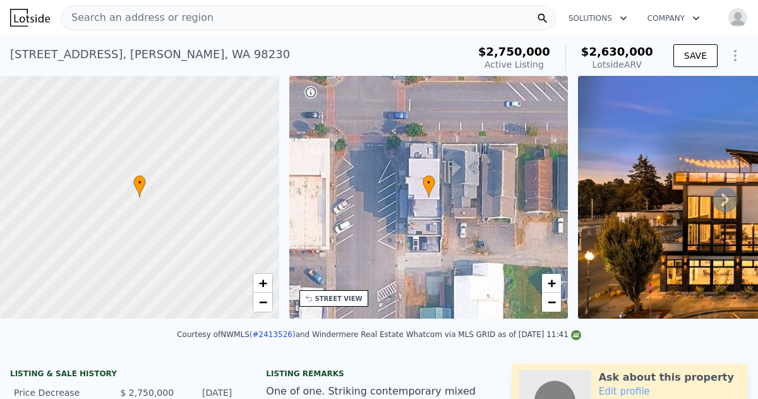
scroll to position [7, 0]
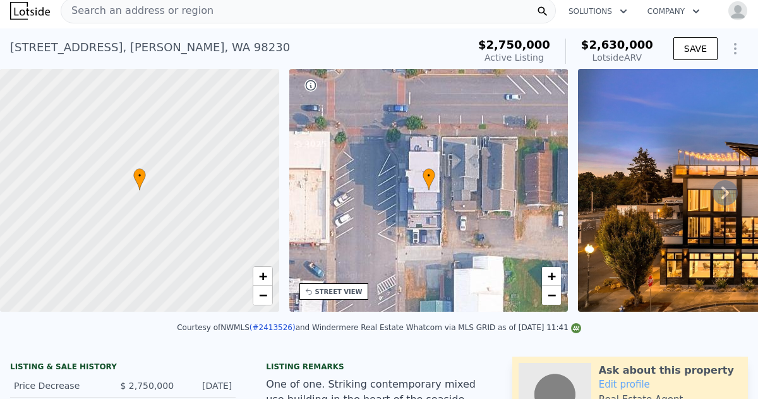
click at [725, 193] on icon at bounding box center [725, 192] width 25 height 25
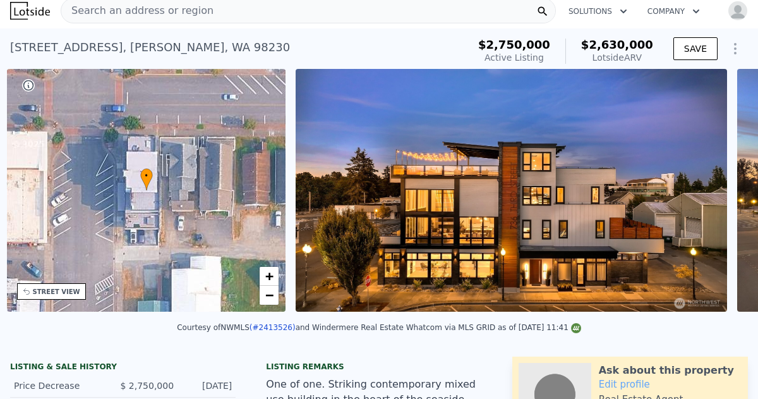
scroll to position [0, 294]
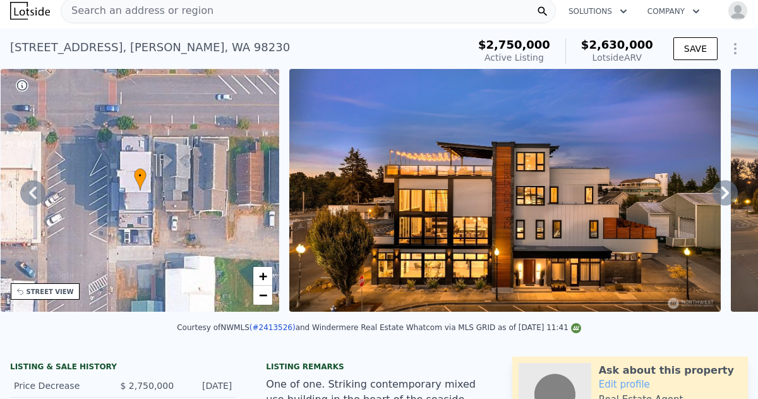
click at [725, 193] on icon at bounding box center [725, 192] width 25 height 25
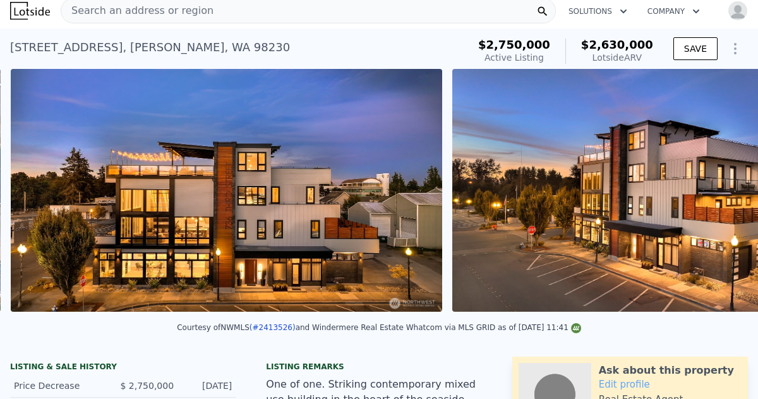
scroll to position [0, 578]
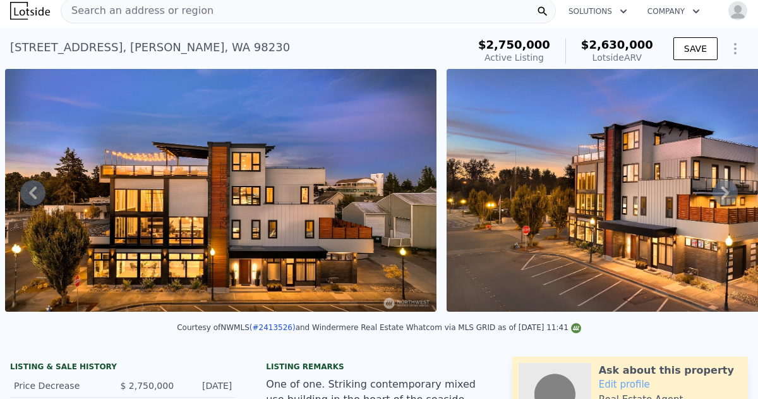
click at [725, 193] on icon at bounding box center [725, 192] width 25 height 25
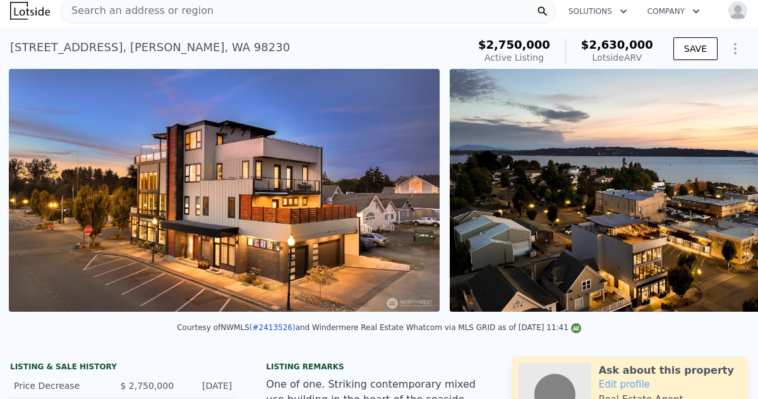
scroll to position [0, 1019]
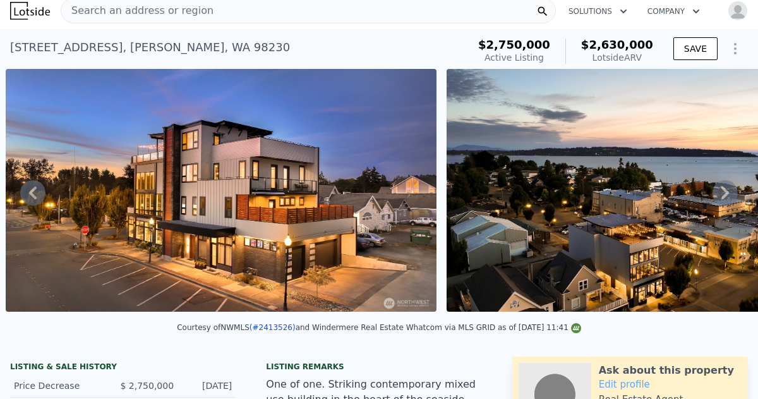
click at [725, 193] on icon at bounding box center [725, 192] width 25 height 25
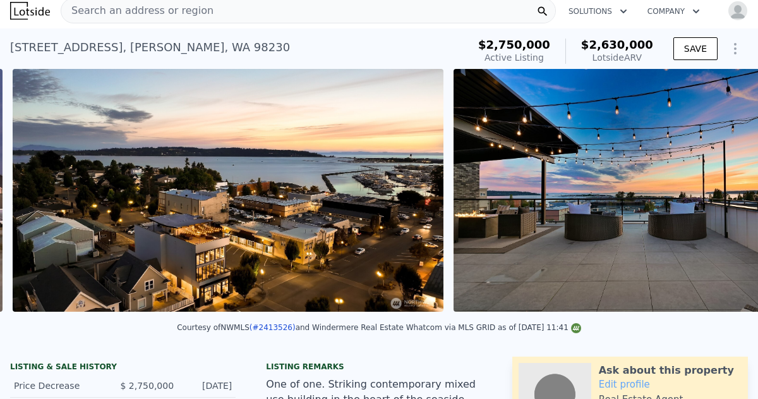
scroll to position [0, 1461]
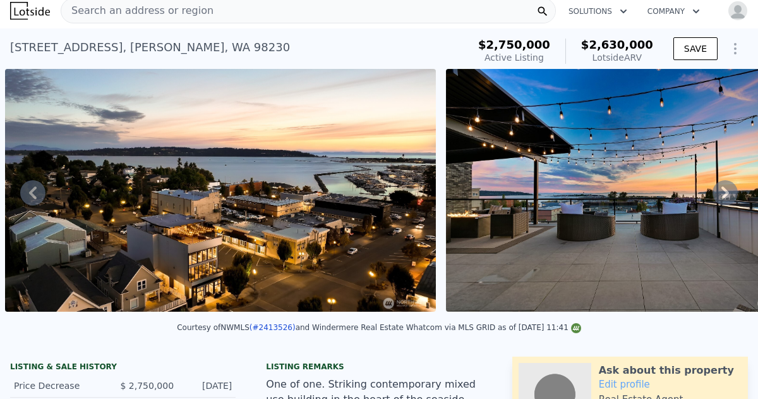
click at [725, 193] on icon at bounding box center [725, 192] width 25 height 25
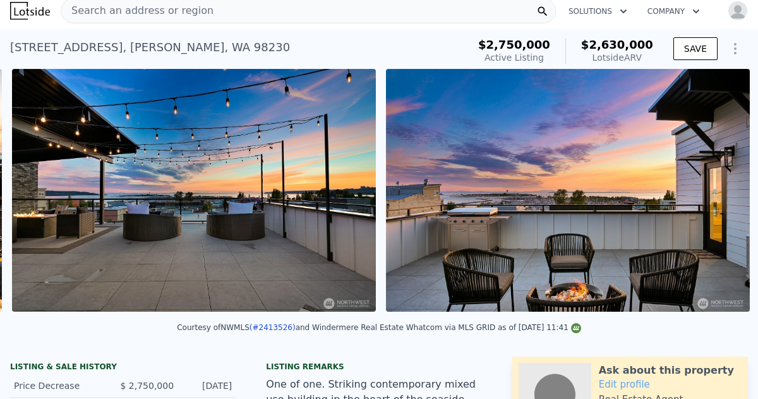
scroll to position [0, 1902]
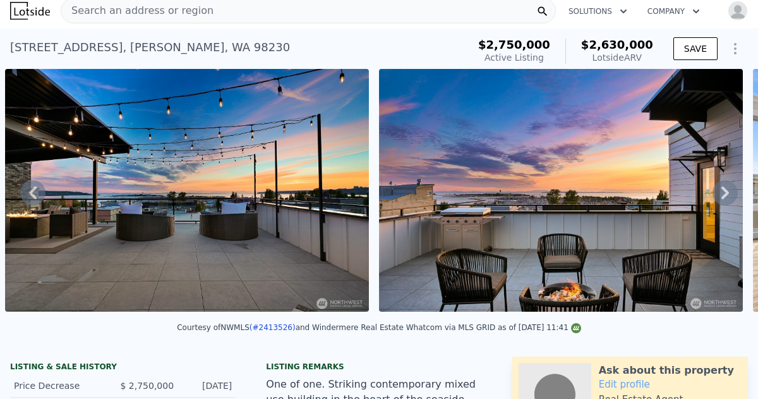
click at [725, 193] on icon at bounding box center [725, 192] width 25 height 25
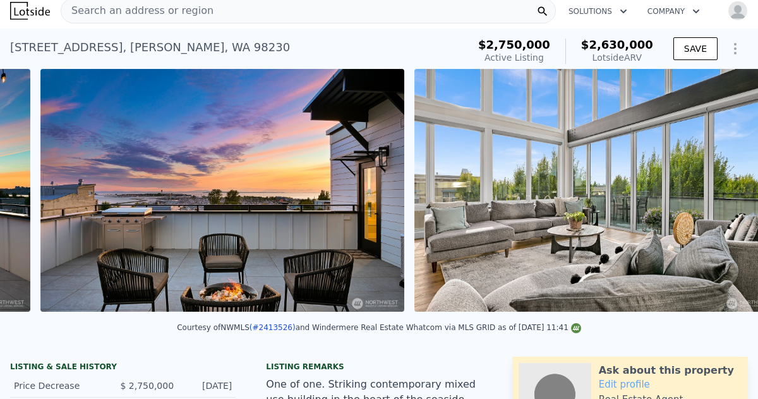
scroll to position [0, 2276]
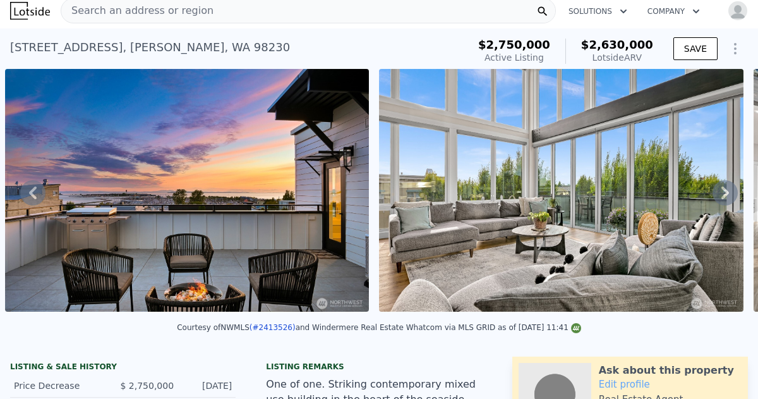
click at [725, 193] on icon at bounding box center [725, 192] width 25 height 25
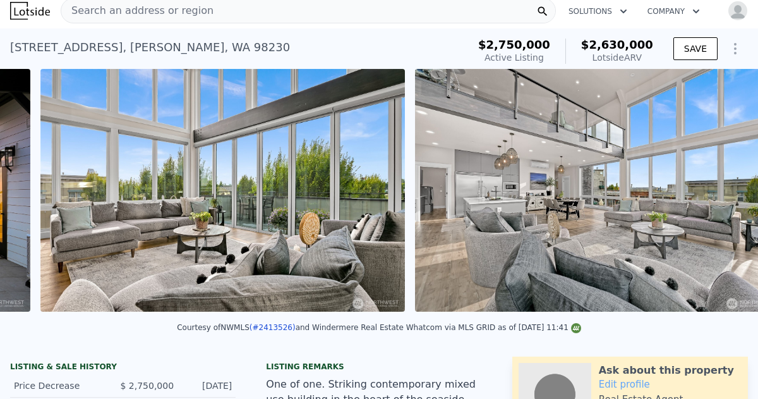
scroll to position [0, 2650]
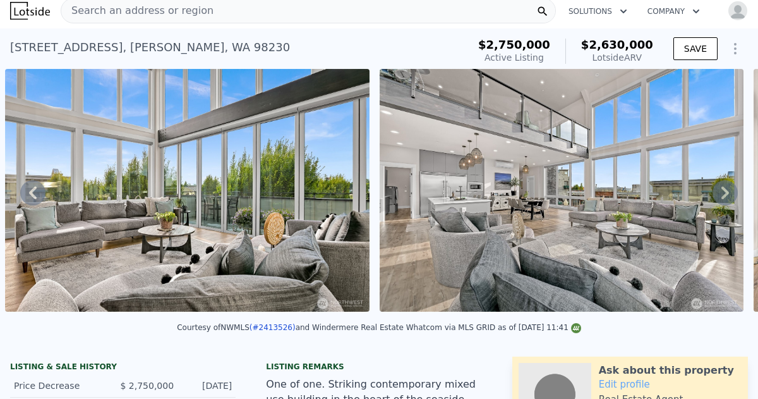
click at [725, 193] on icon at bounding box center [725, 192] width 25 height 25
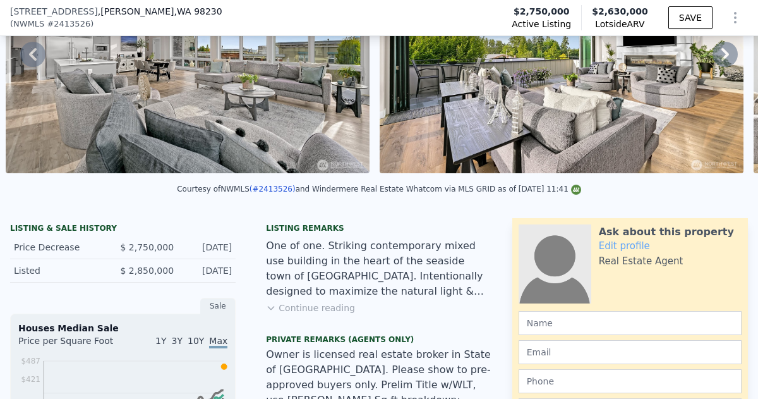
scroll to position [142, 0]
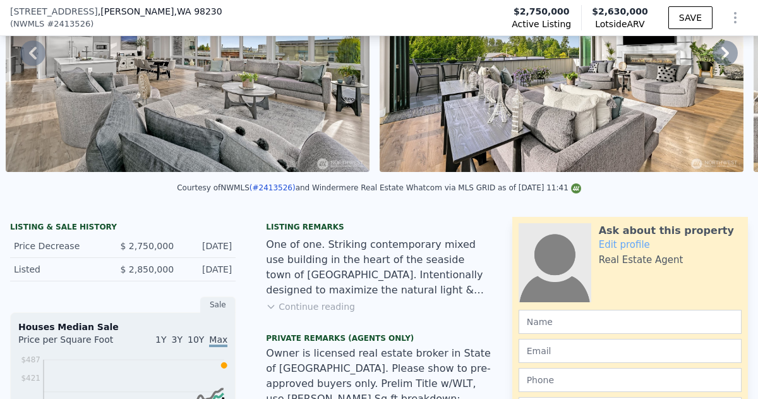
click at [301, 306] on button "Continue reading" at bounding box center [310, 306] width 89 height 13
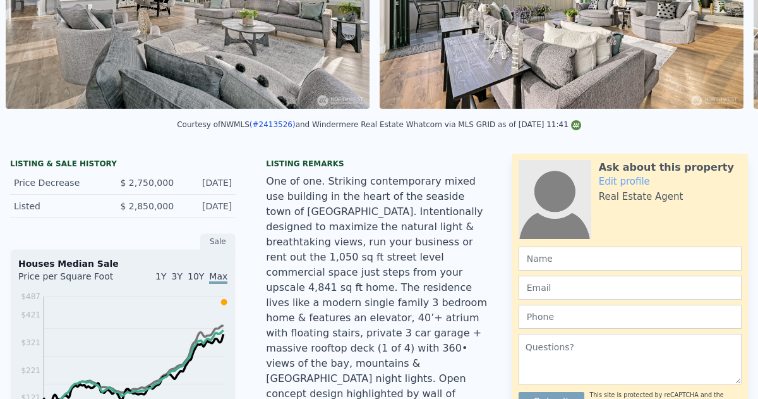
scroll to position [4, 0]
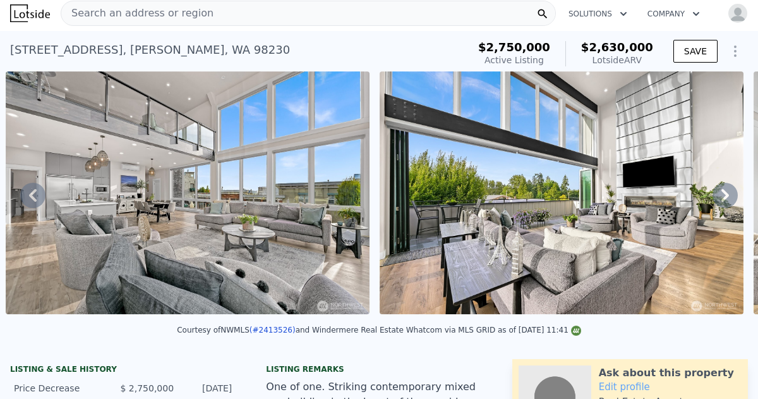
click at [727, 193] on icon at bounding box center [726, 195] width 8 height 13
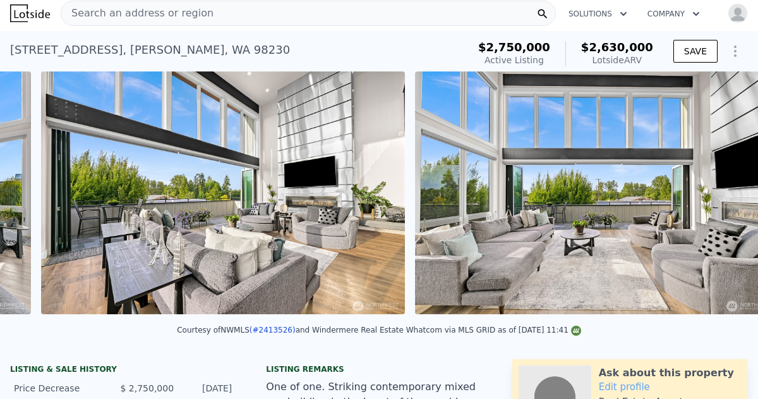
scroll to position [0, 3399]
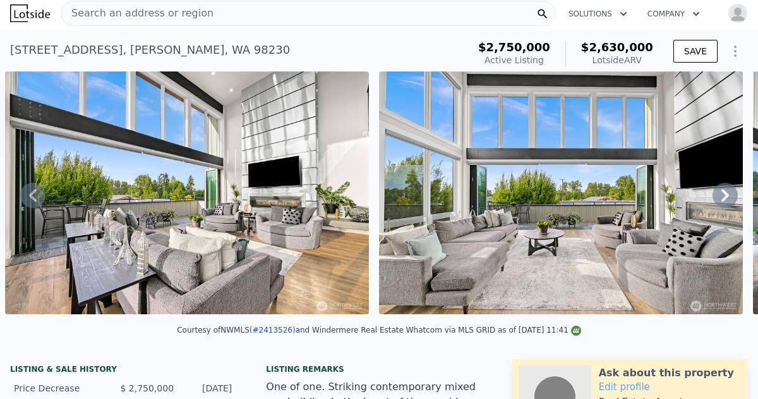
click at [727, 193] on icon at bounding box center [726, 195] width 8 height 13
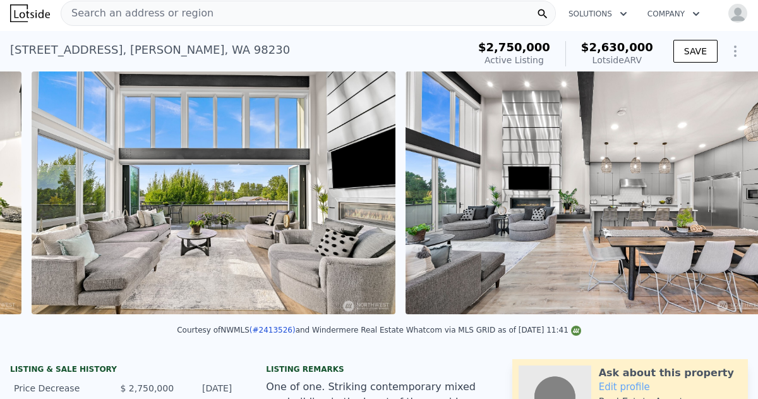
scroll to position [0, 3773]
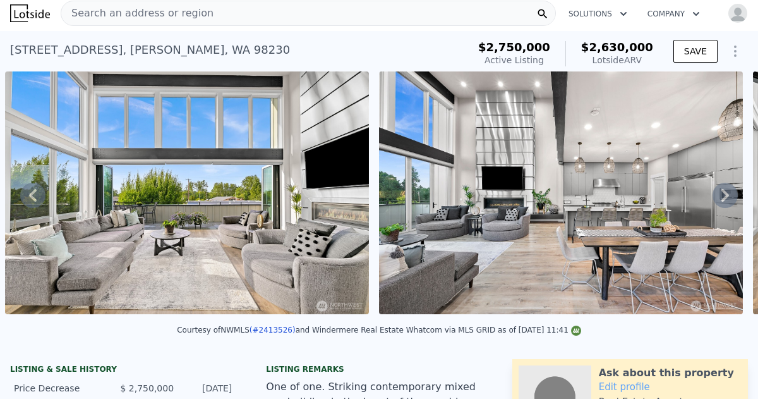
click at [727, 193] on icon at bounding box center [726, 195] width 8 height 13
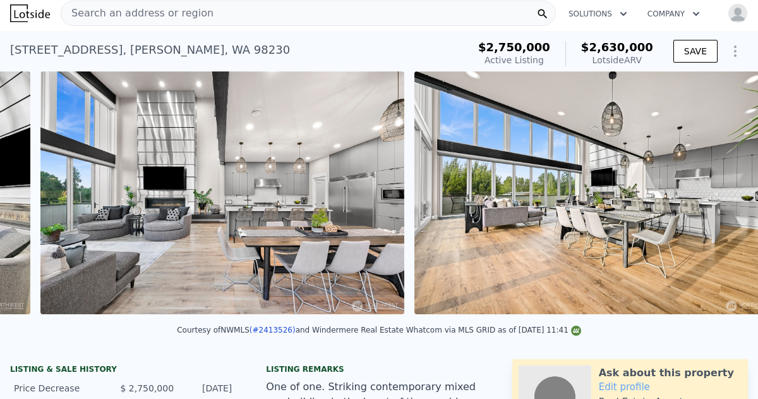
scroll to position [0, 4147]
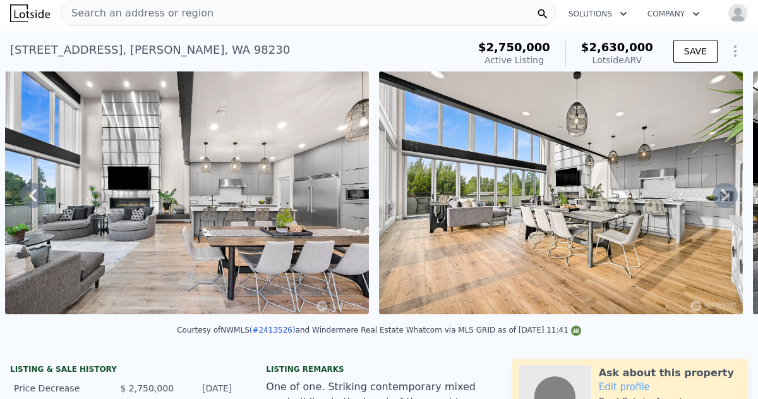
click at [727, 193] on icon at bounding box center [726, 195] width 8 height 13
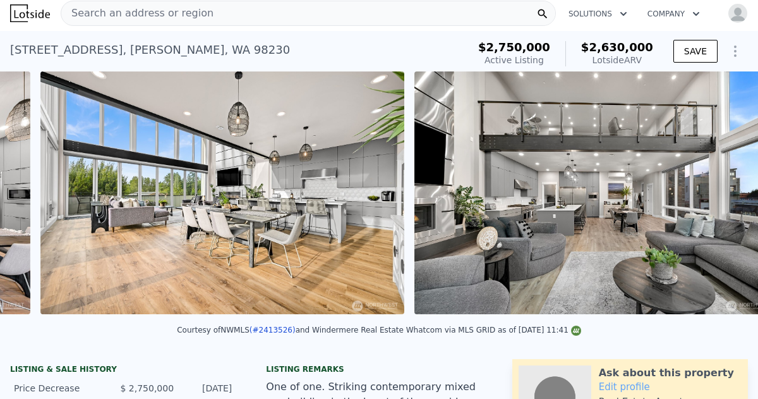
scroll to position [0, 4522]
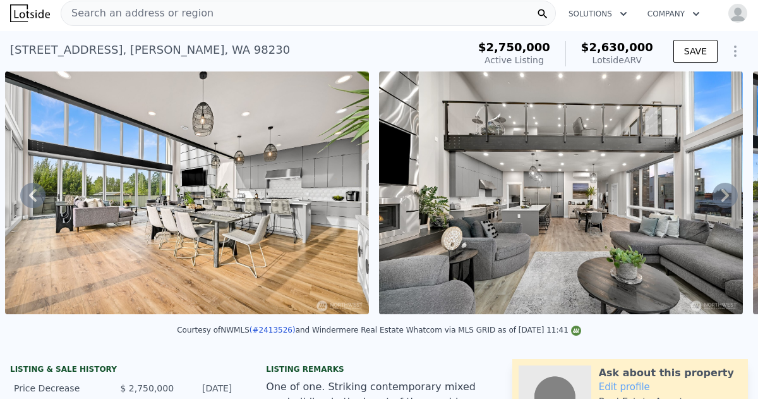
click at [727, 193] on icon at bounding box center [726, 195] width 8 height 13
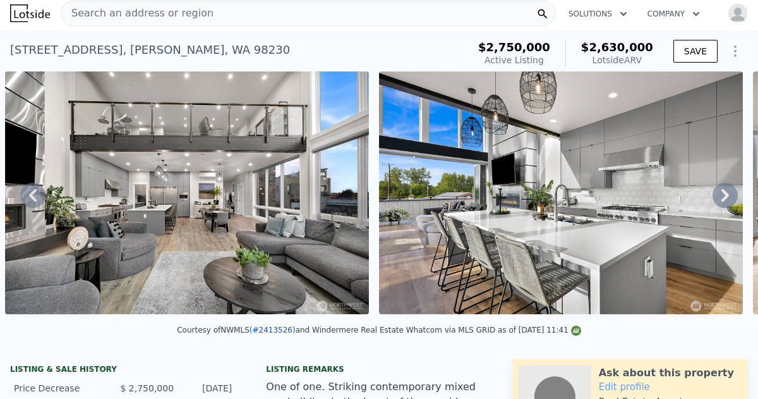
click at [727, 193] on icon at bounding box center [726, 195] width 8 height 13
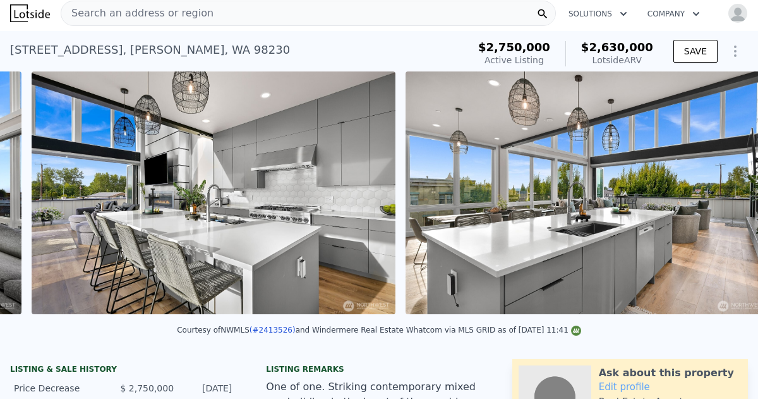
scroll to position [0, 5270]
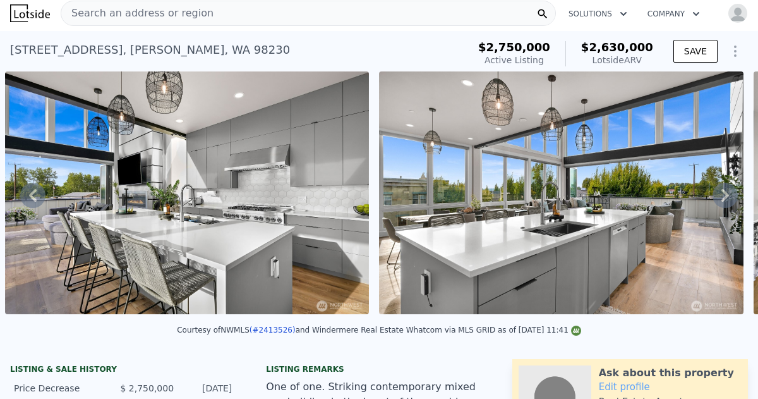
click at [727, 193] on icon at bounding box center [726, 195] width 8 height 13
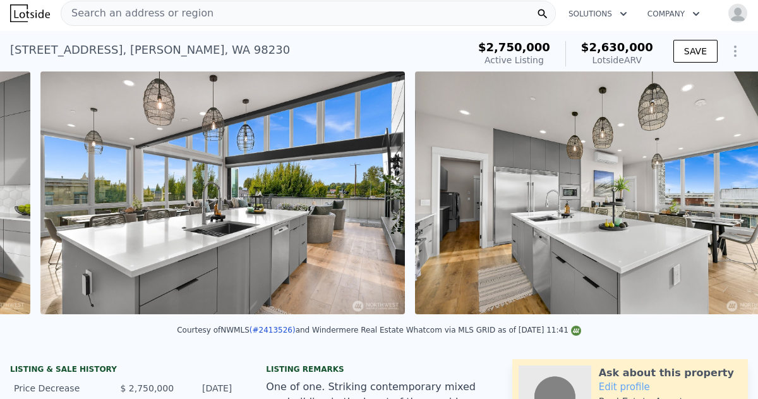
scroll to position [0, 5644]
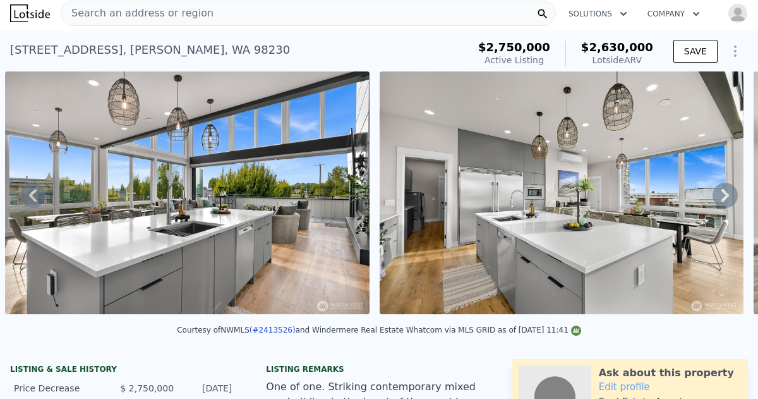
click at [727, 193] on icon at bounding box center [726, 195] width 8 height 13
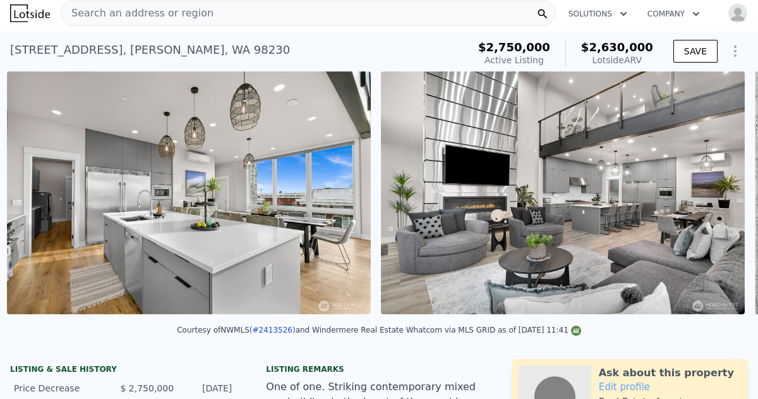
scroll to position [0, 6018]
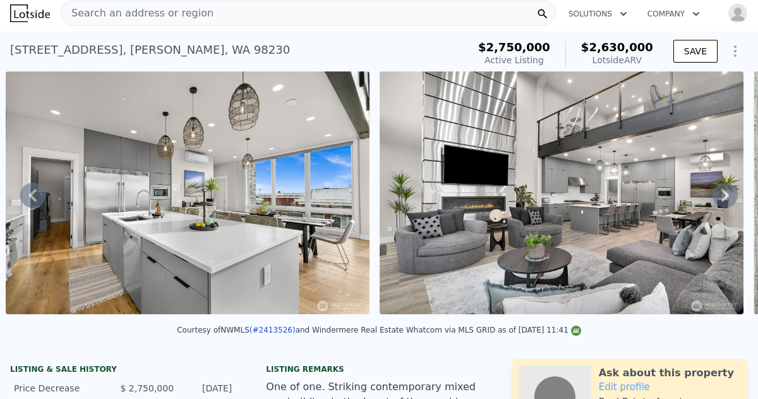
click at [727, 193] on icon at bounding box center [726, 195] width 8 height 13
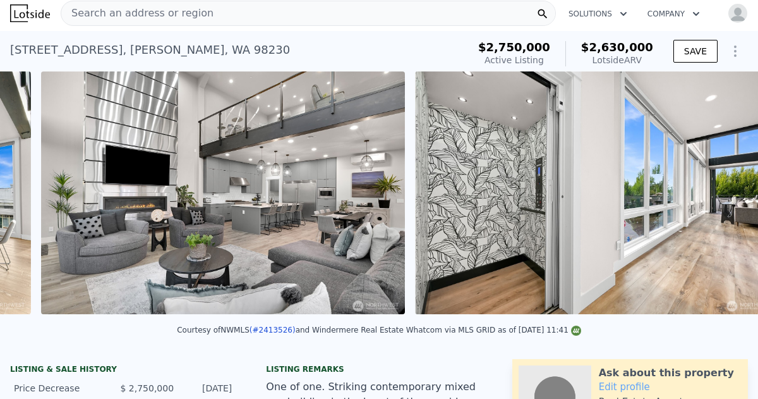
scroll to position [0, 6393]
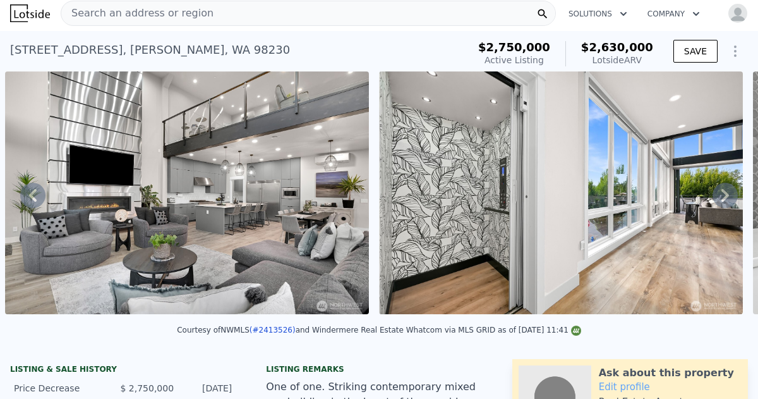
click at [727, 193] on icon at bounding box center [726, 195] width 8 height 13
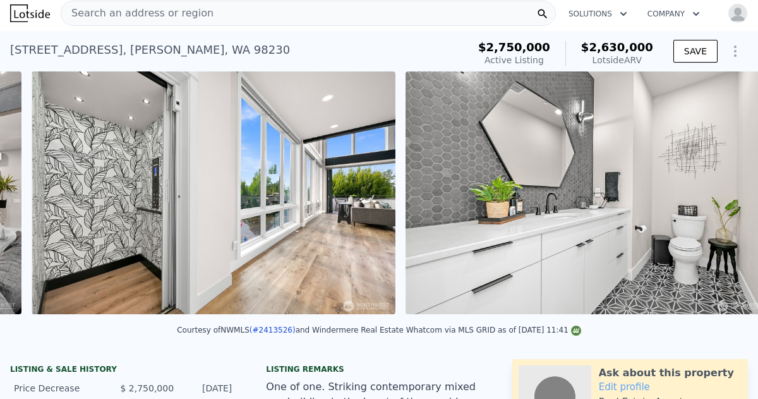
scroll to position [0, 6767]
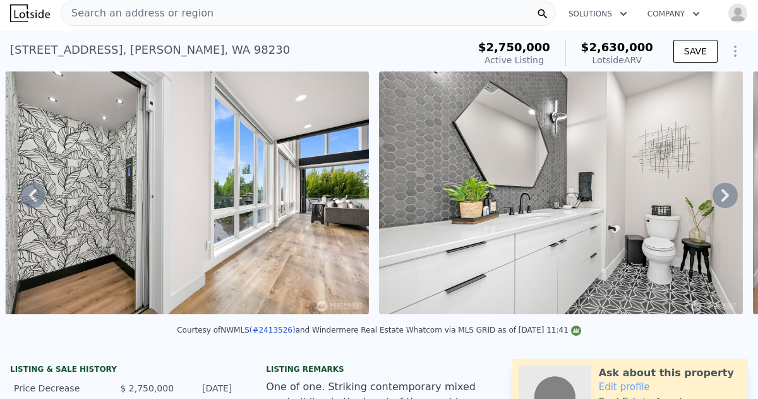
click at [727, 193] on icon at bounding box center [726, 195] width 8 height 13
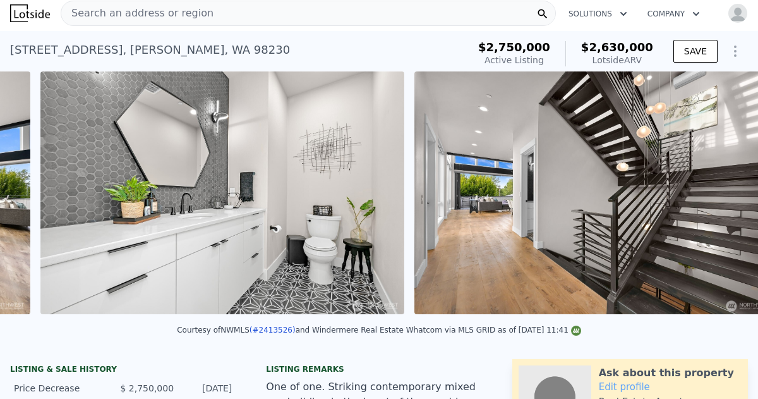
scroll to position [0, 7141]
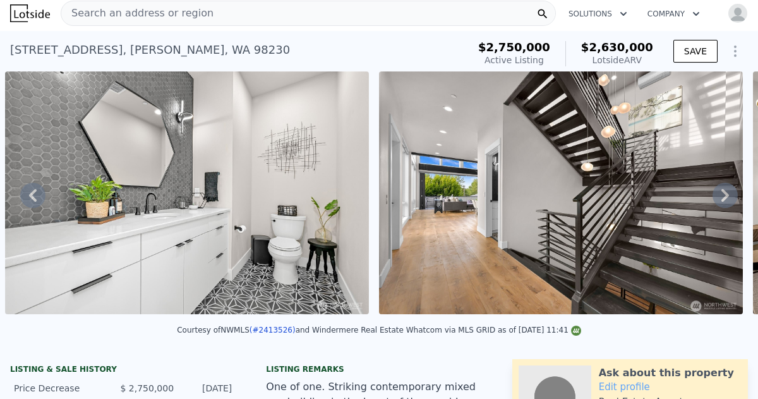
click at [727, 193] on icon at bounding box center [726, 195] width 8 height 13
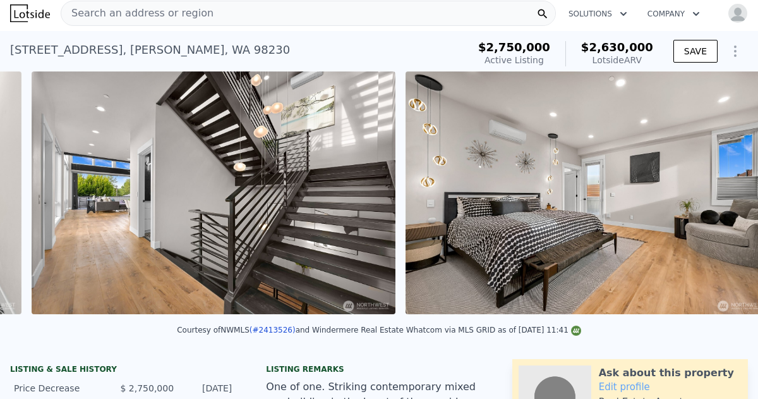
scroll to position [0, 7515]
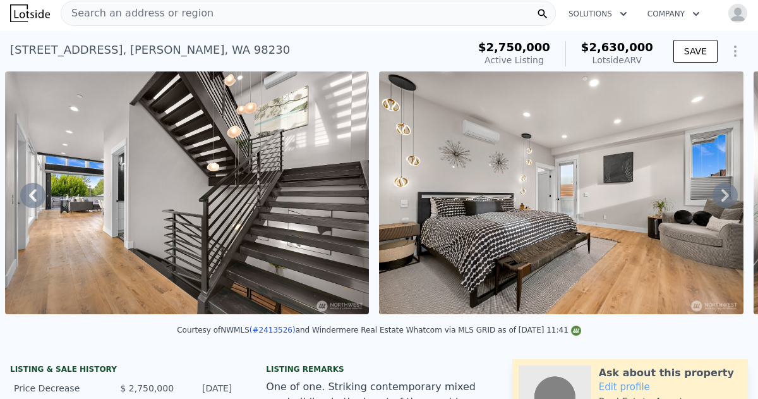
click at [727, 193] on icon at bounding box center [726, 195] width 8 height 13
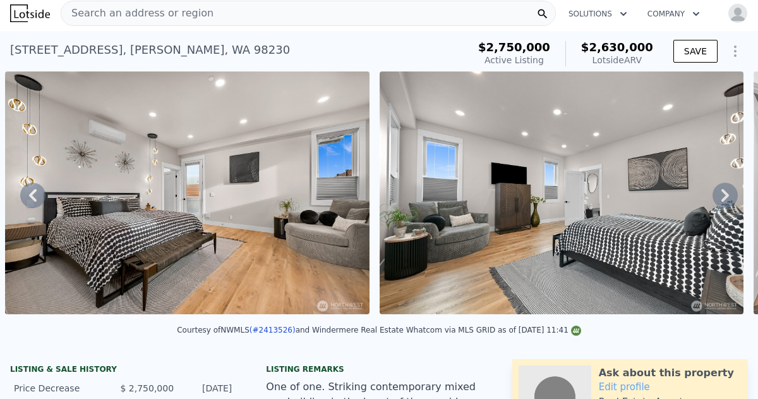
click at [727, 193] on icon at bounding box center [726, 195] width 8 height 13
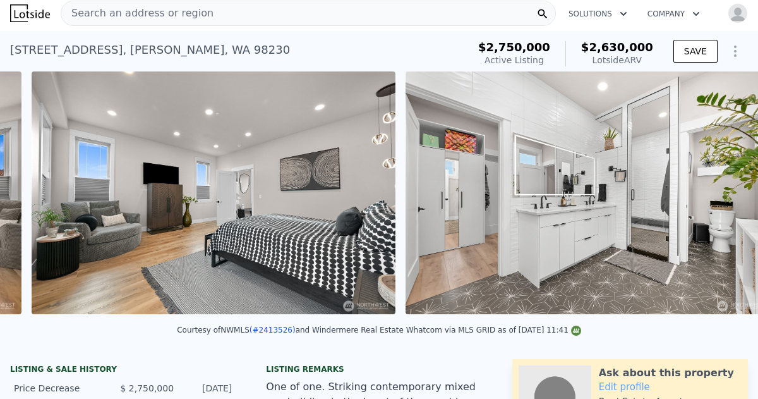
scroll to position [0, 8263]
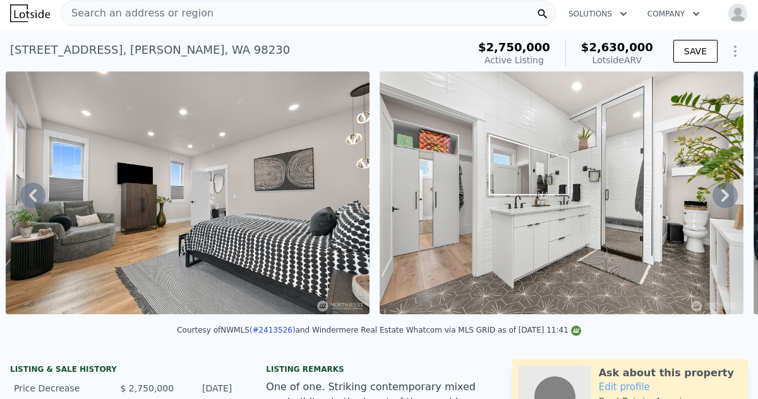
click at [727, 193] on icon at bounding box center [726, 195] width 8 height 13
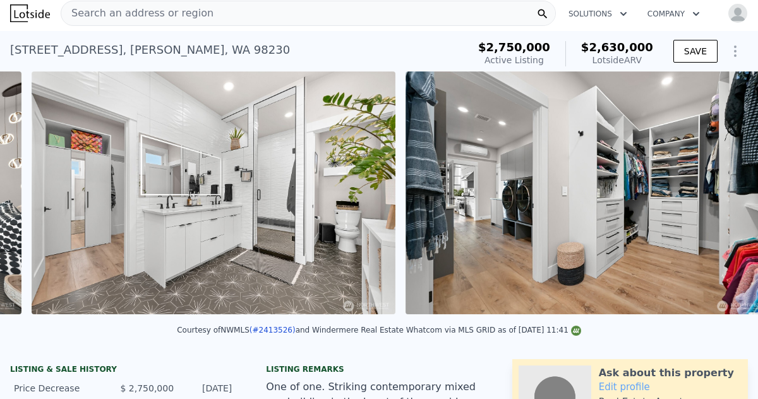
scroll to position [0, 8638]
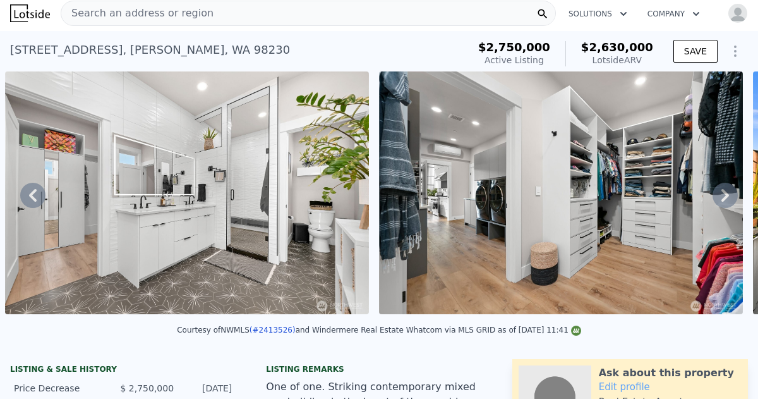
click at [727, 193] on icon at bounding box center [726, 195] width 8 height 13
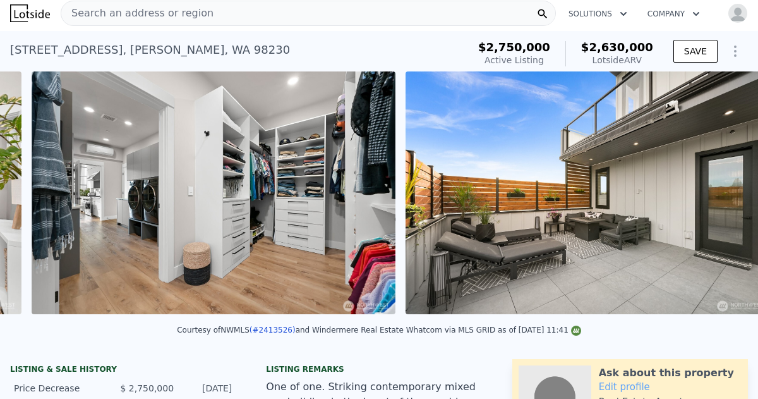
scroll to position [0, 9012]
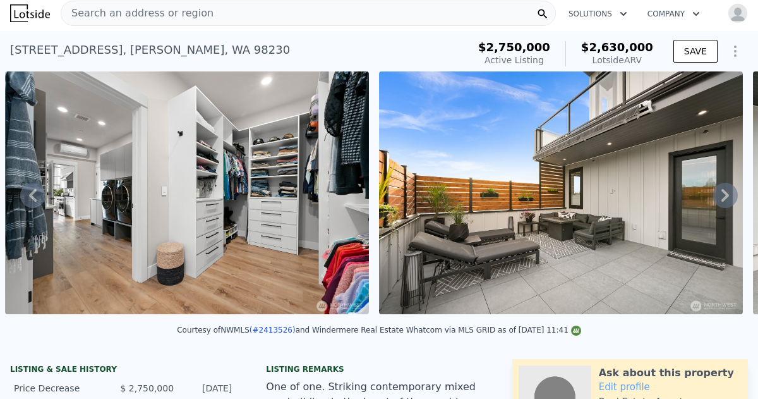
click at [727, 193] on icon at bounding box center [726, 195] width 8 height 13
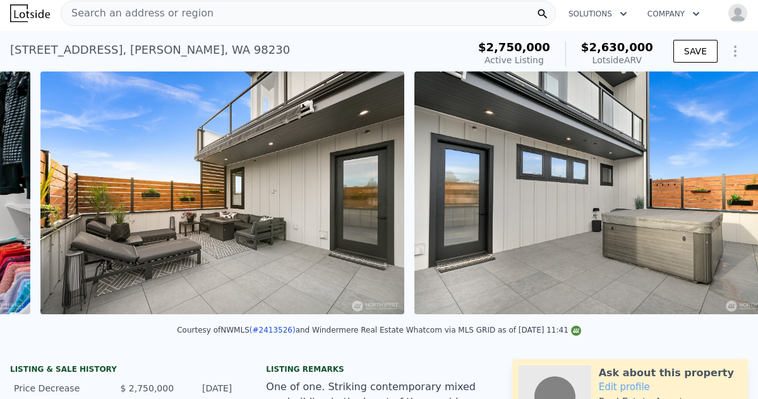
scroll to position [0, 9386]
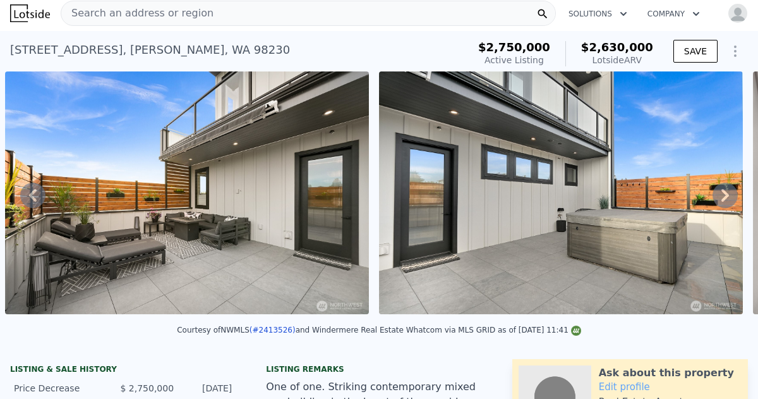
click at [727, 193] on icon at bounding box center [726, 195] width 8 height 13
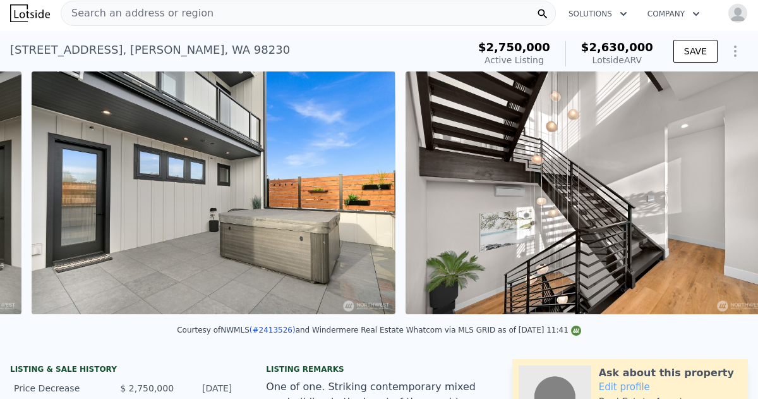
scroll to position [0, 9760]
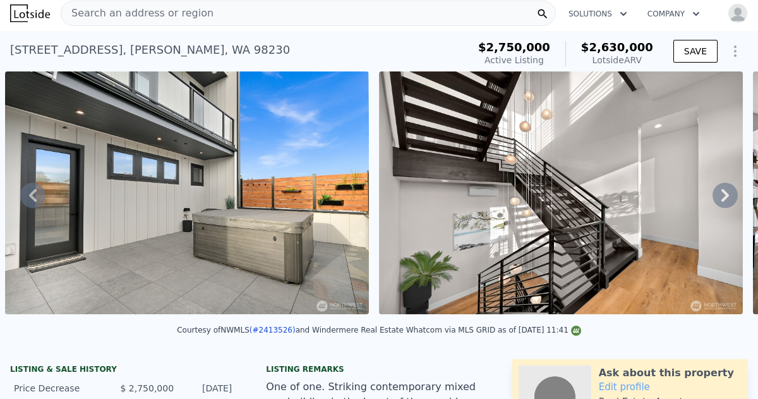
click at [727, 193] on icon at bounding box center [726, 195] width 8 height 13
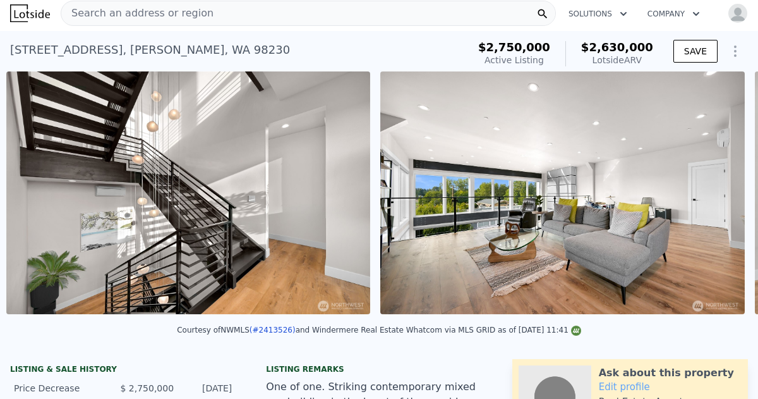
scroll to position [0, 10135]
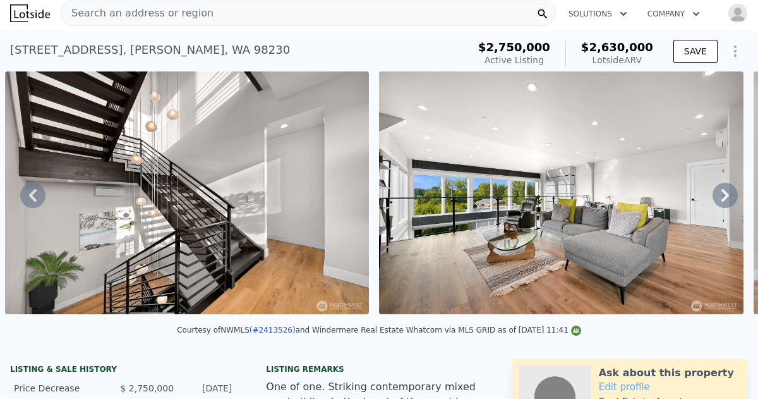
click at [727, 193] on icon at bounding box center [726, 195] width 8 height 13
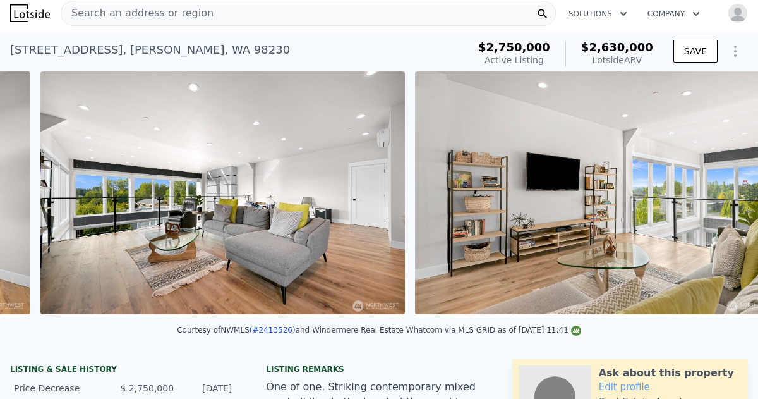
scroll to position [0, 10509]
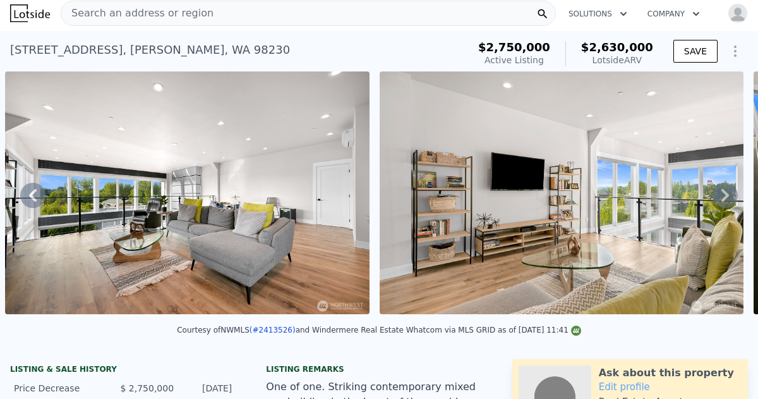
click at [727, 193] on icon at bounding box center [726, 195] width 8 height 13
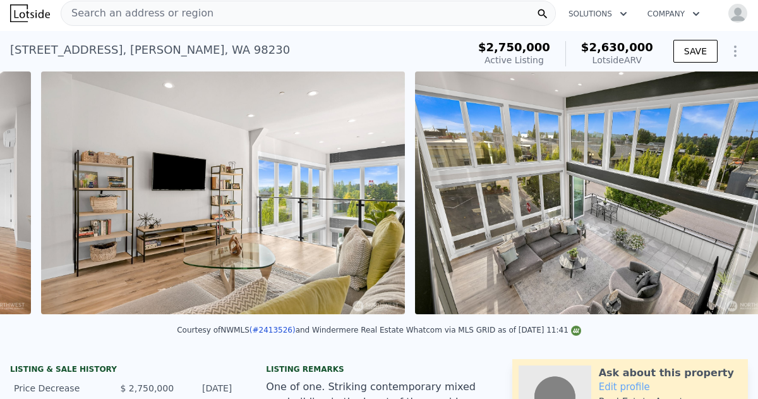
scroll to position [0, 10883]
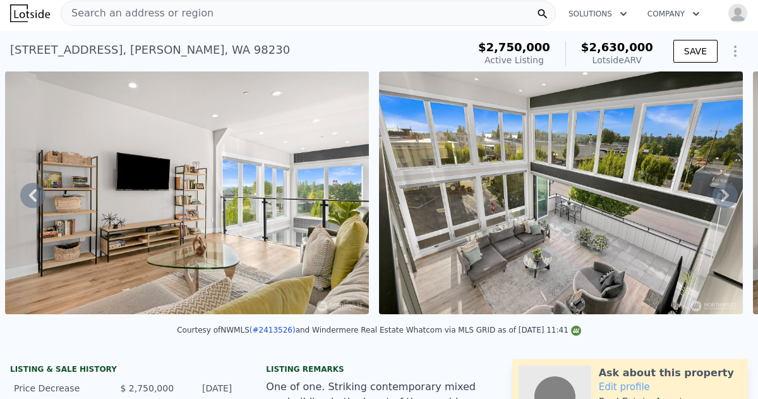
click at [727, 198] on icon at bounding box center [725, 195] width 25 height 25
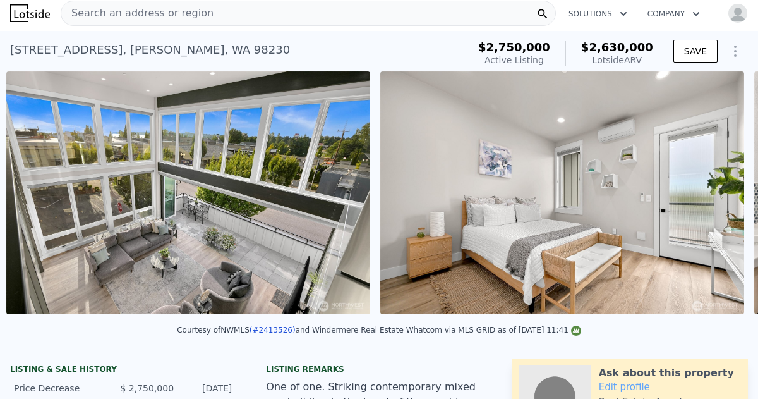
scroll to position [0, 11258]
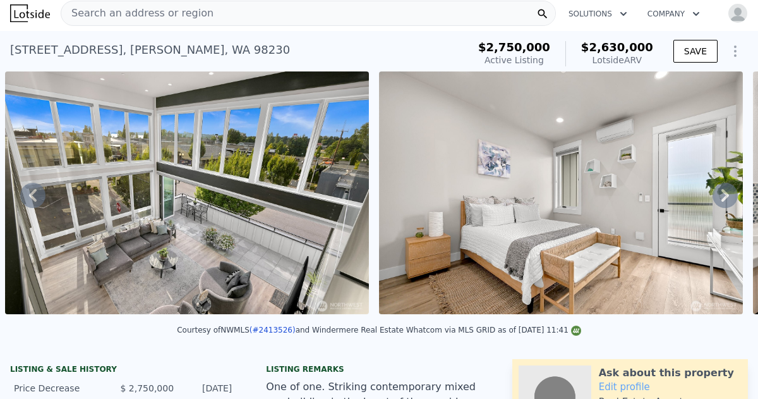
click at [724, 199] on icon at bounding box center [726, 195] width 8 height 13
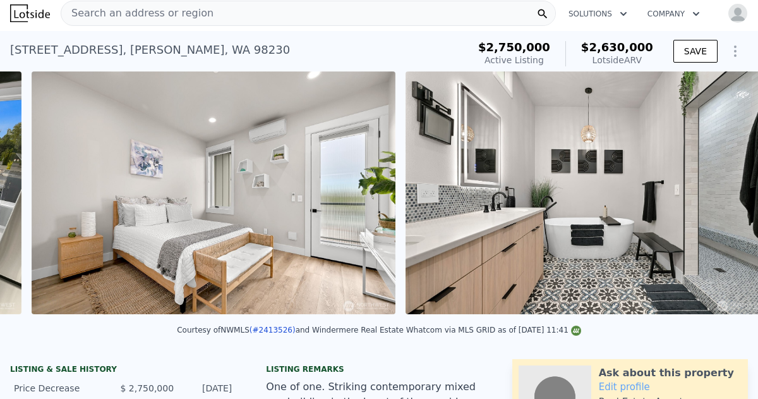
scroll to position [0, 11632]
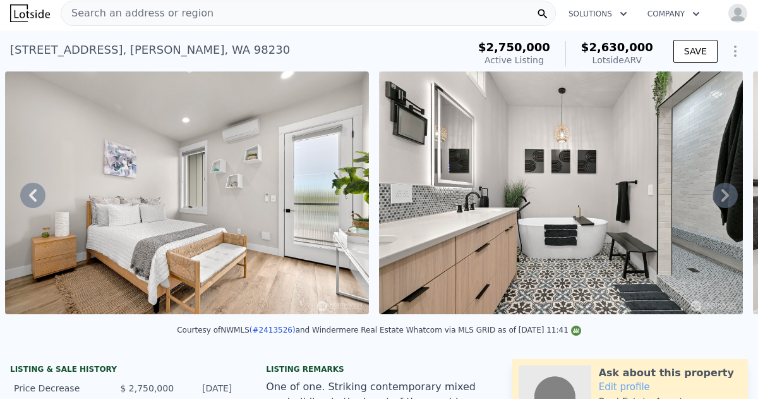
click at [724, 199] on icon at bounding box center [726, 195] width 8 height 13
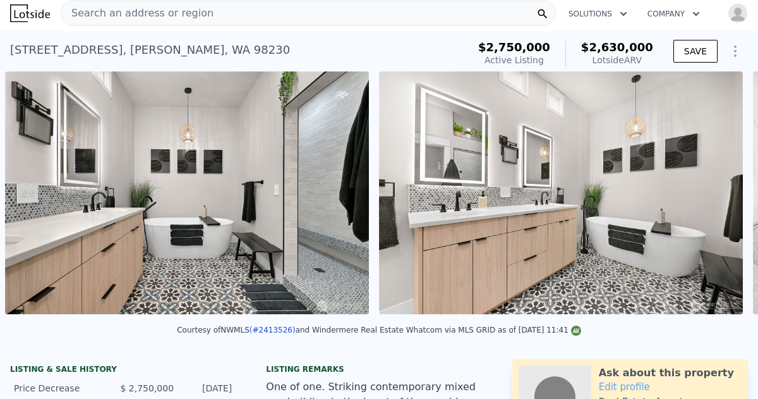
scroll to position [0, 12006]
click at [724, 199] on icon at bounding box center [726, 195] width 8 height 13
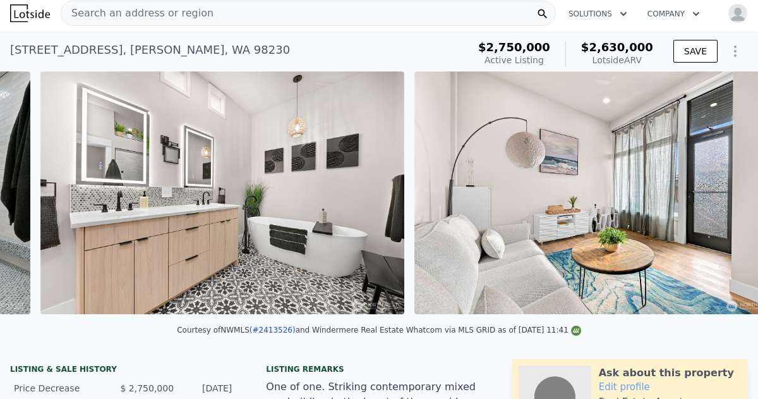
scroll to position [0, 12380]
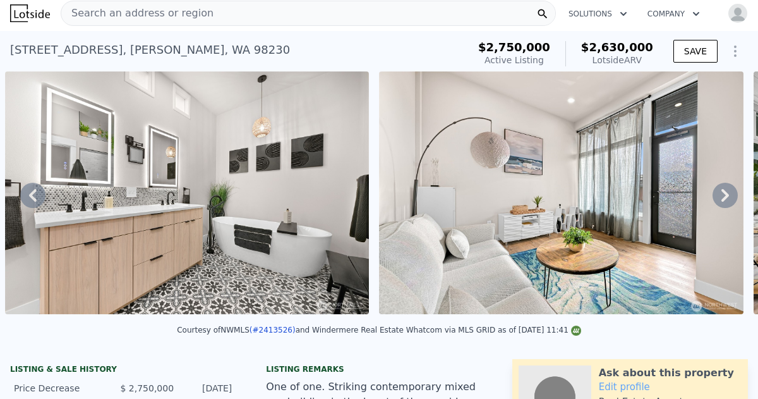
click at [724, 199] on icon at bounding box center [726, 195] width 8 height 13
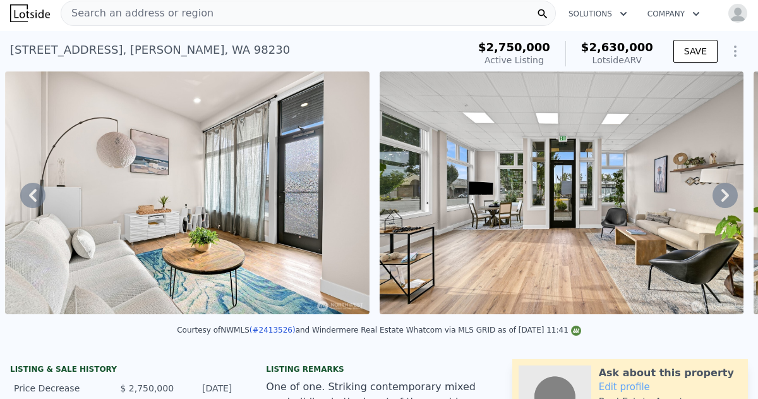
click at [724, 199] on icon at bounding box center [726, 195] width 8 height 13
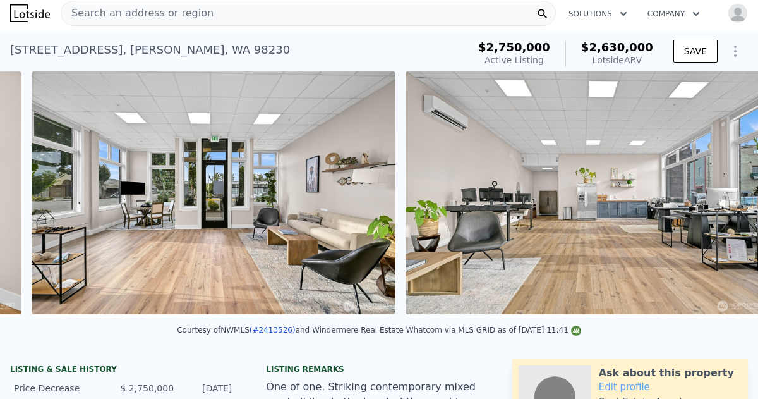
scroll to position [0, 13129]
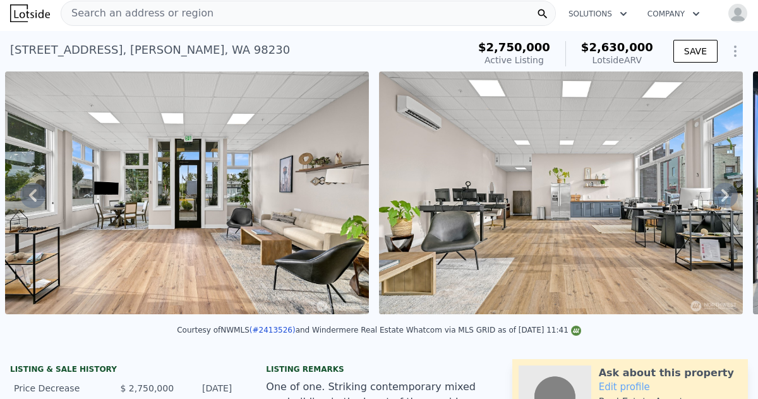
click at [724, 199] on icon at bounding box center [726, 195] width 8 height 13
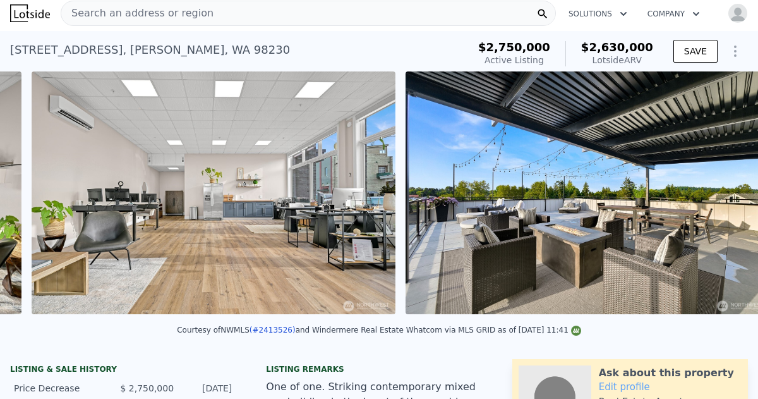
scroll to position [0, 13503]
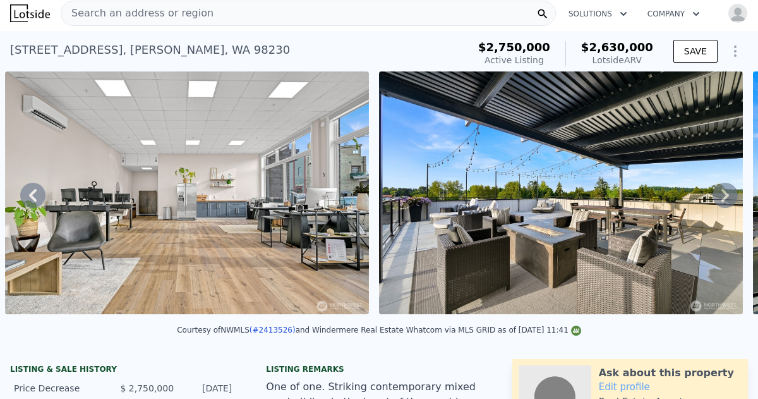
click at [724, 199] on icon at bounding box center [726, 195] width 8 height 13
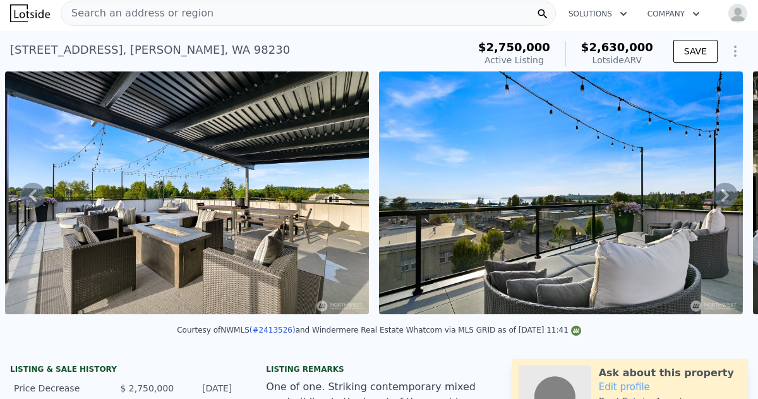
click at [724, 199] on icon at bounding box center [726, 195] width 8 height 13
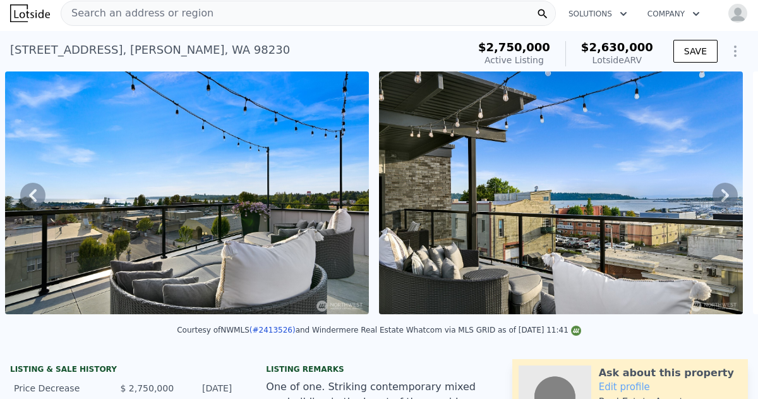
click at [724, 199] on icon at bounding box center [726, 195] width 8 height 13
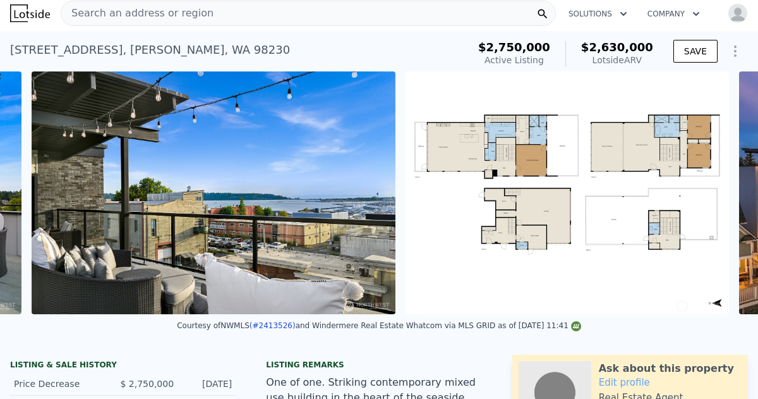
scroll to position [0, 14625]
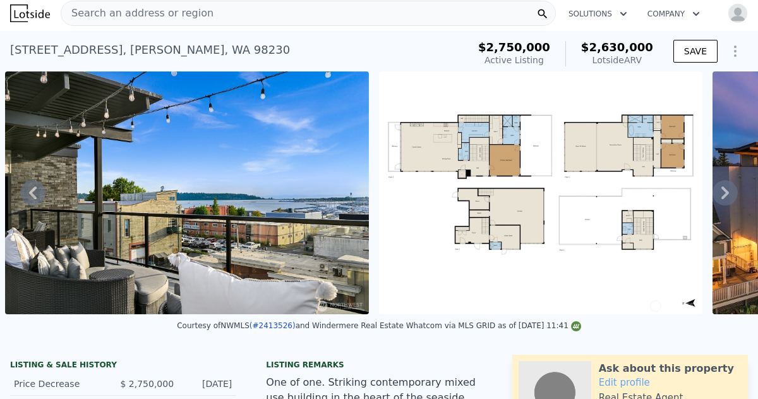
click at [721, 195] on icon at bounding box center [725, 192] width 25 height 25
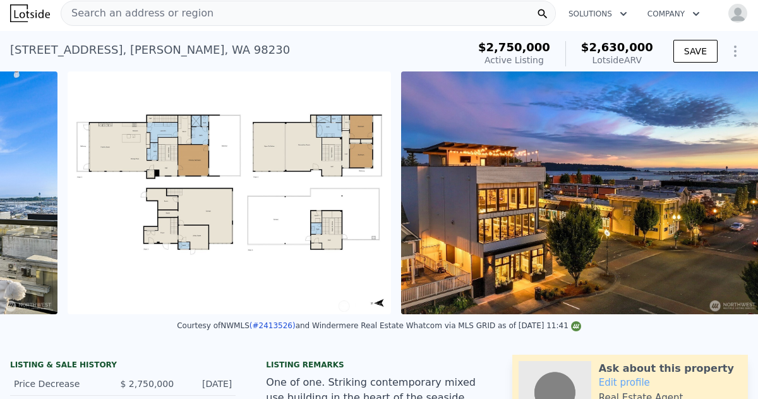
scroll to position [0, 14946]
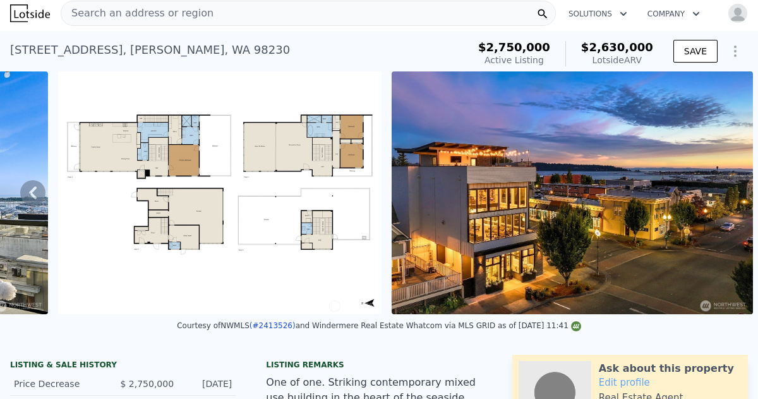
click at [721, 195] on img at bounding box center [572, 192] width 361 height 243
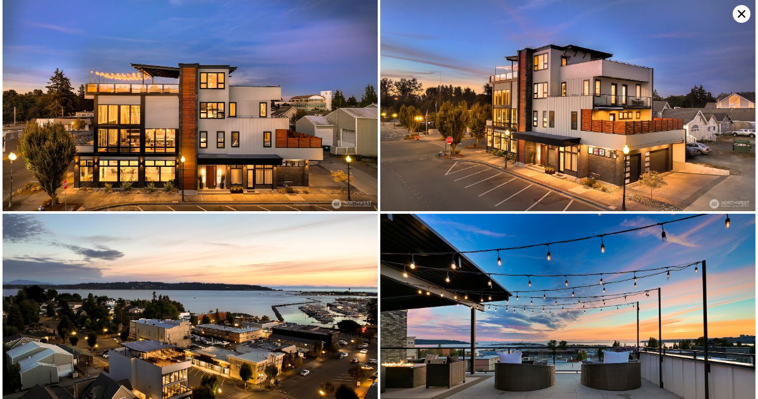
scroll to position [4616, 0]
